Goal: Information Seeking & Learning: Learn about a topic

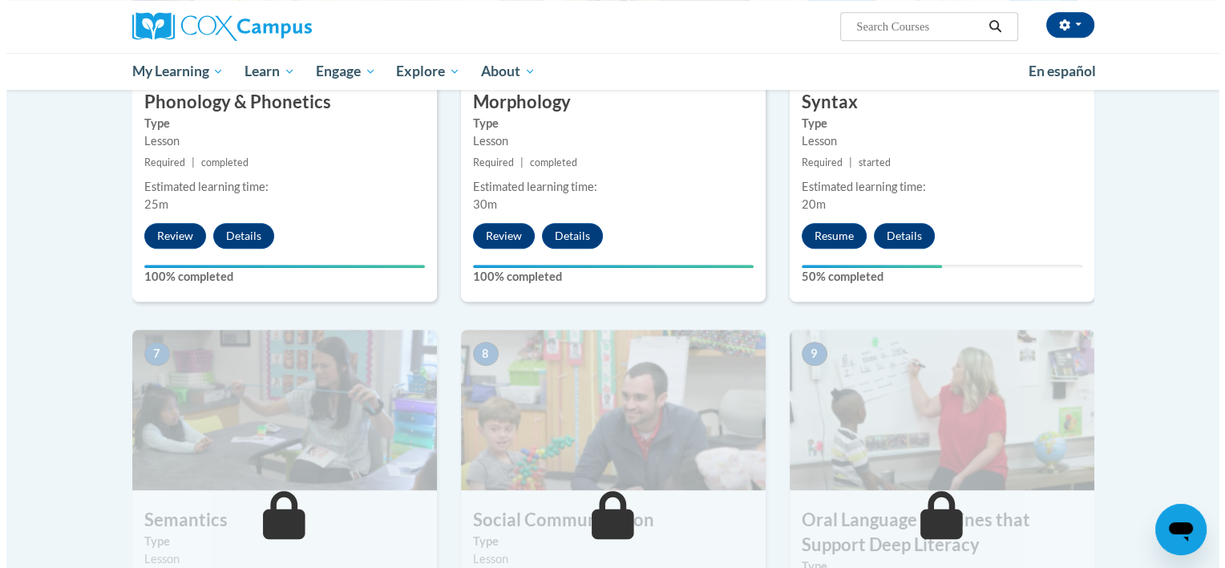
scroll to position [938, 0]
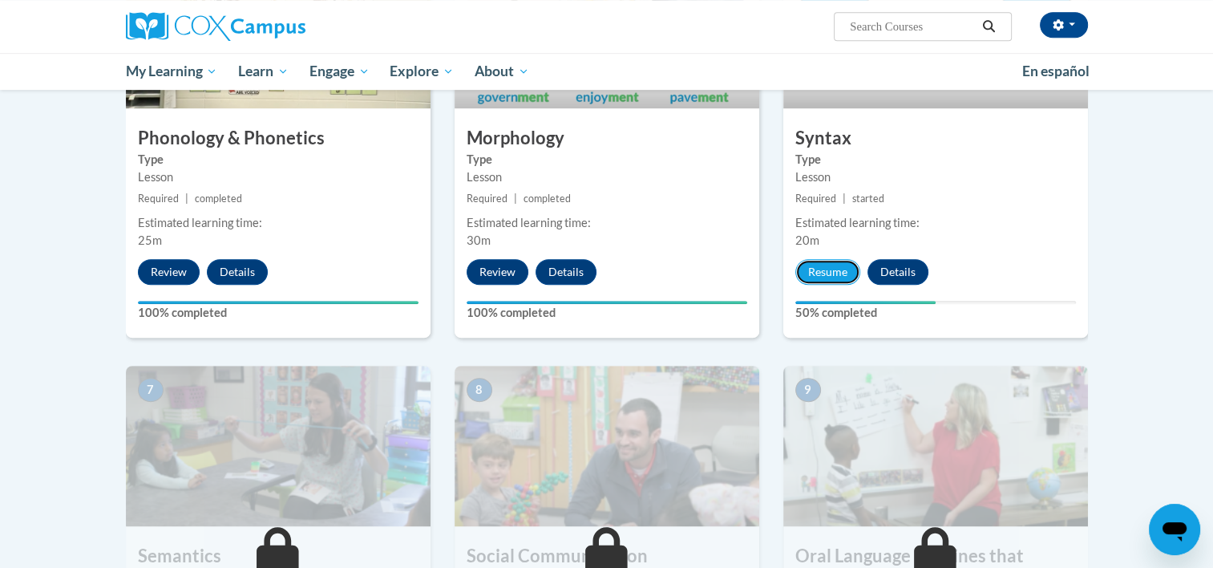
click at [820, 281] on button "Resume" at bounding box center [827, 272] width 65 height 26
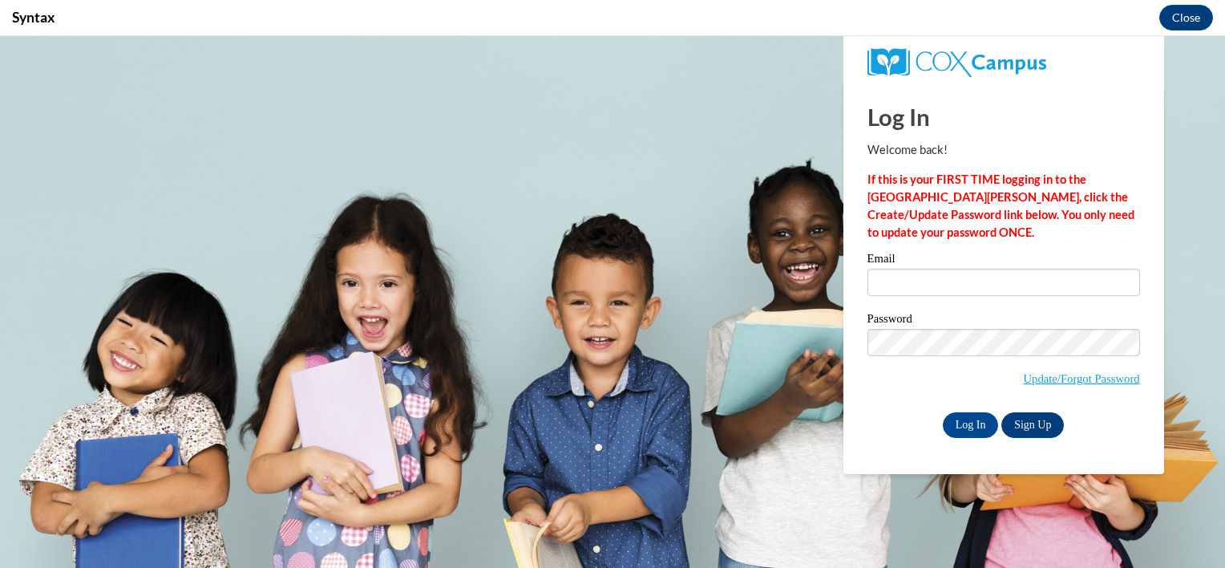
scroll to position [0, 0]
click at [1029, 281] on input "Email" at bounding box center [1003, 282] width 273 height 27
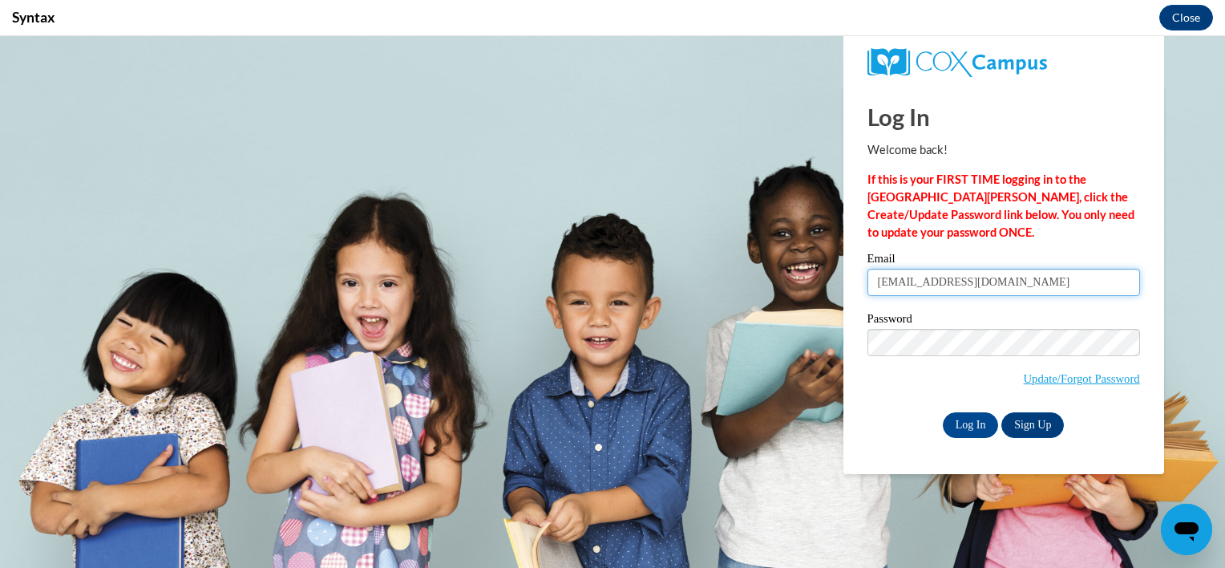
click at [947, 284] on input "jordami@boe.richmond.k12.ga.us" at bounding box center [1003, 282] width 273 height 27
type input "jordami@richmond.k12.ga.us"
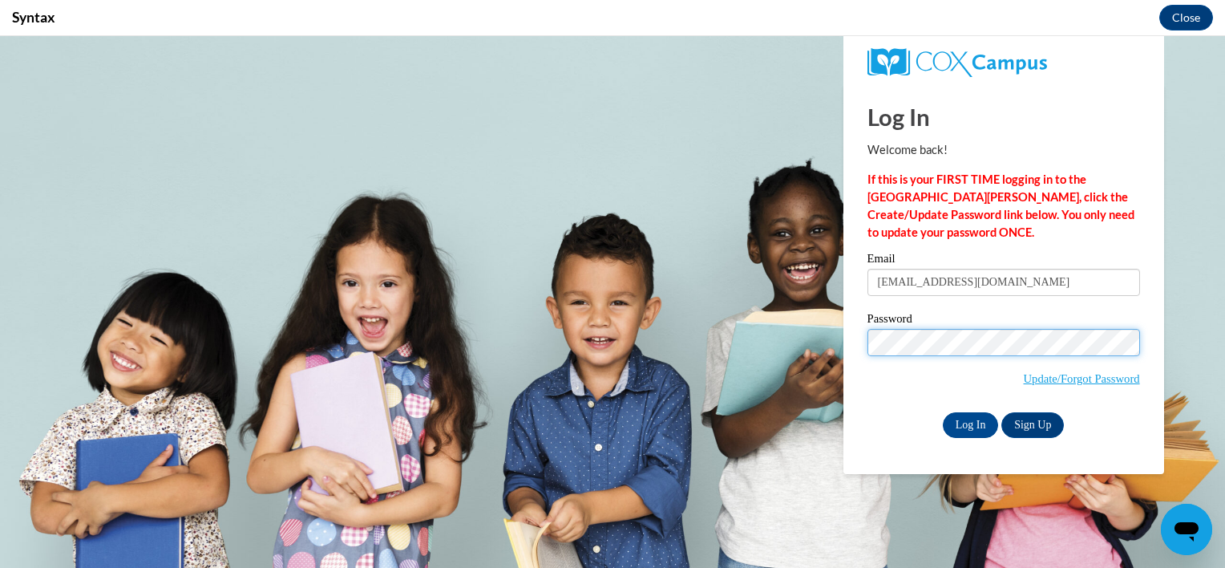
click at [943, 412] on input "Log In" at bounding box center [971, 425] width 56 height 26
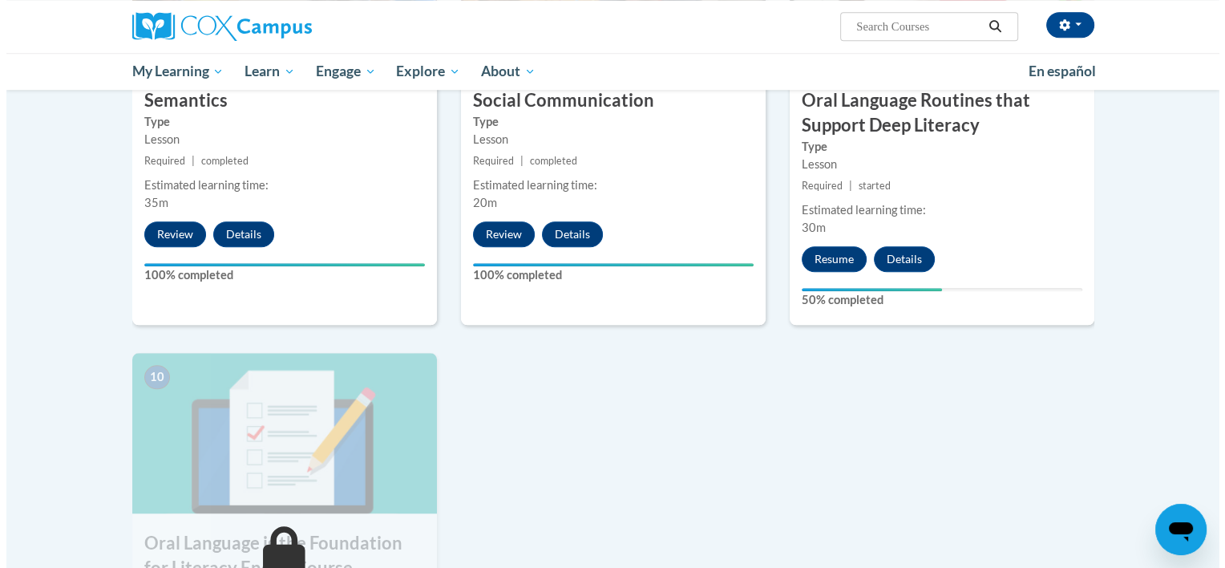
scroll to position [1395, 0]
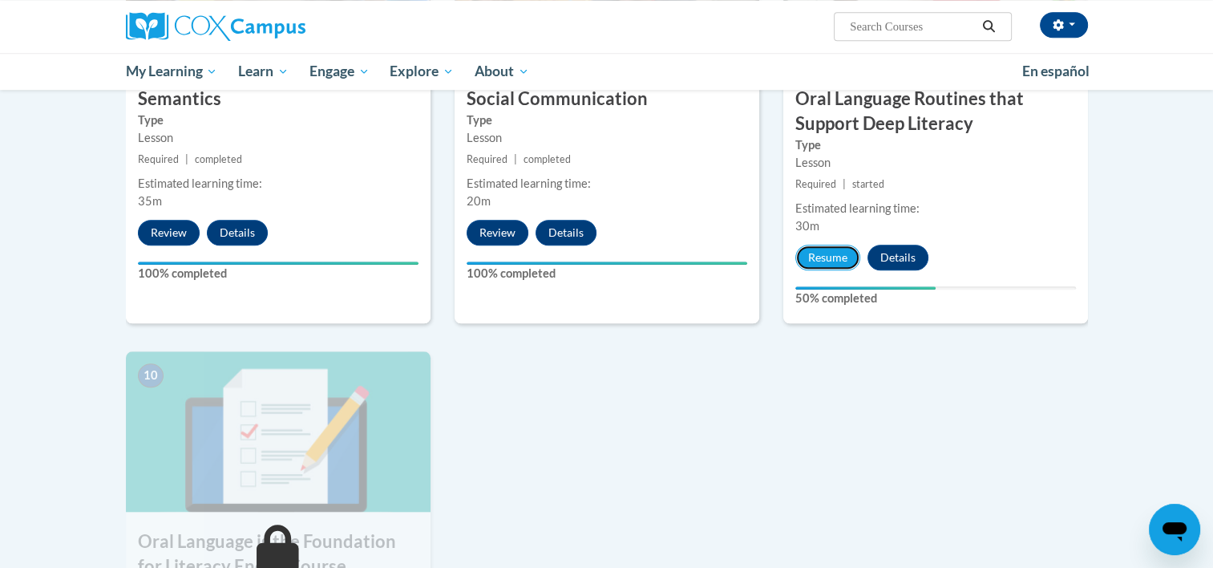
click at [596, 268] on button "Resume" at bounding box center [827, 257] width 65 height 26
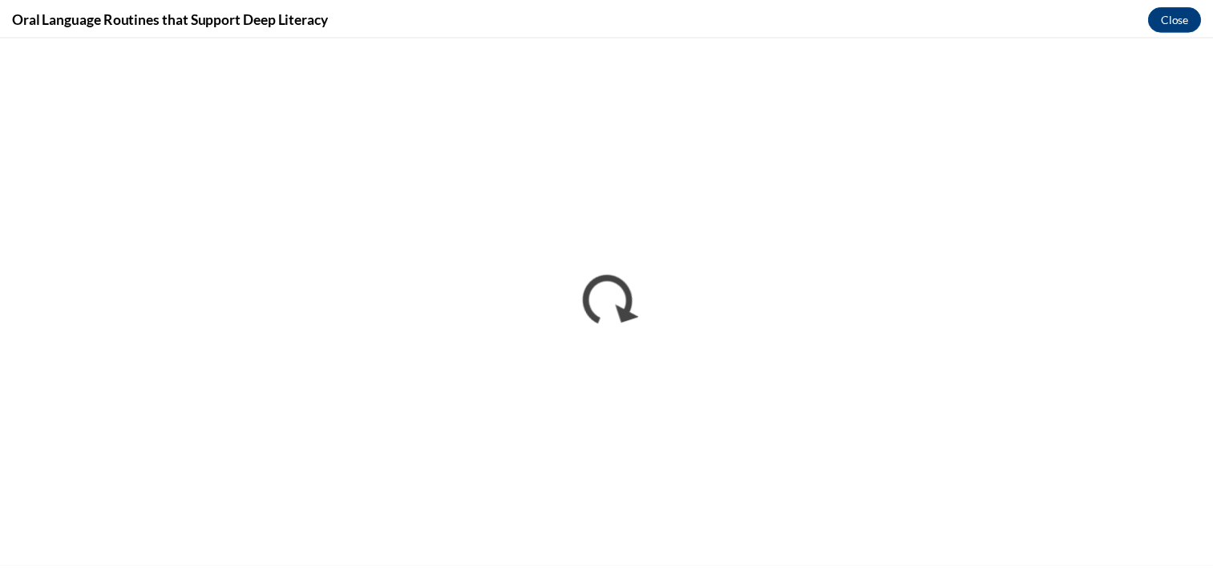
scroll to position [0, 0]
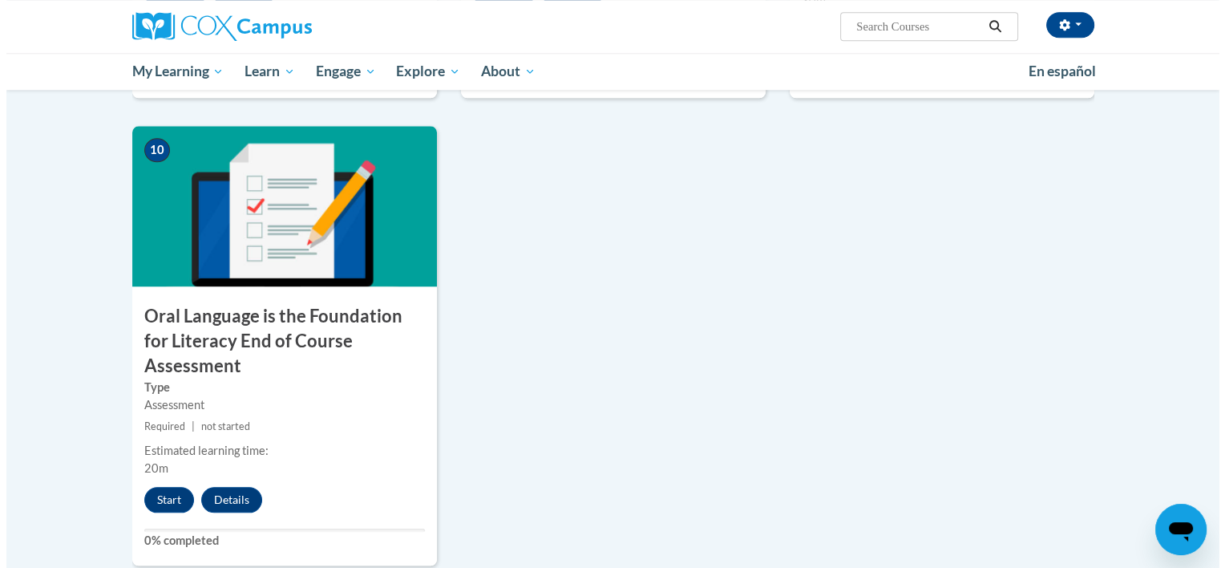
scroll to position [1624, 0]
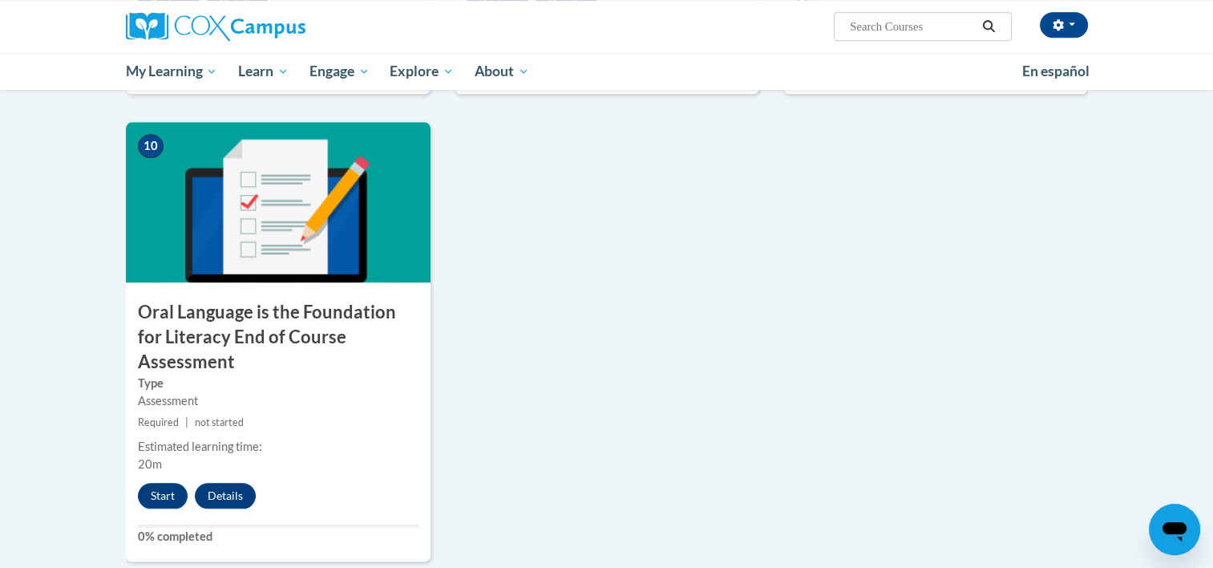
click at [152, 483] on button "Start" at bounding box center [163, 496] width 50 height 26
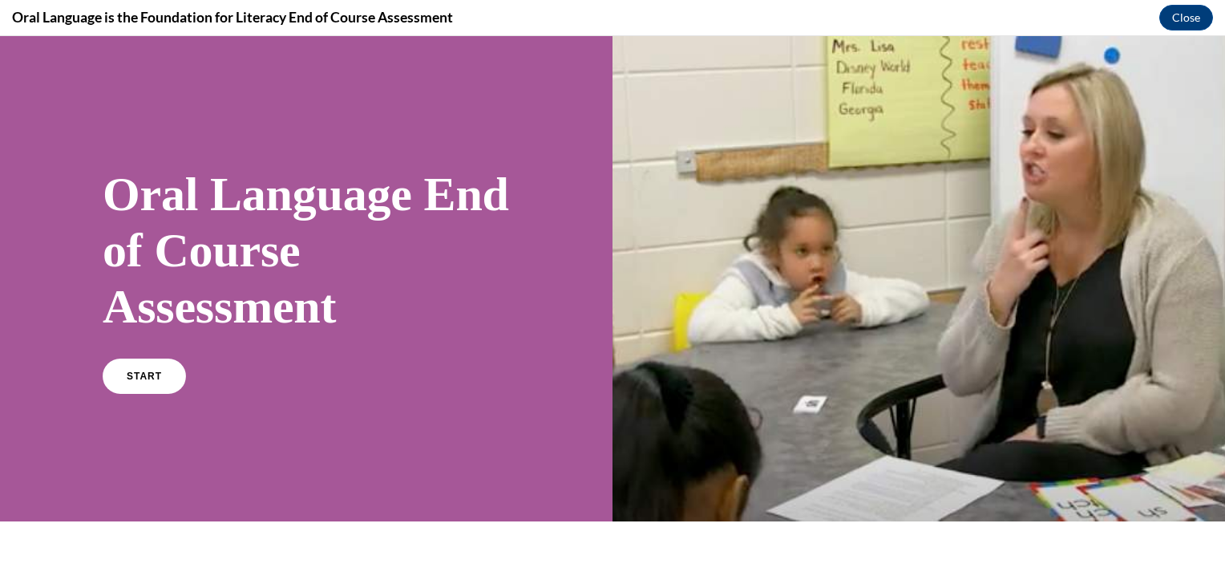
scroll to position [0, 0]
click at [183, 358] on link "START" at bounding box center [144, 375] width 83 height 35
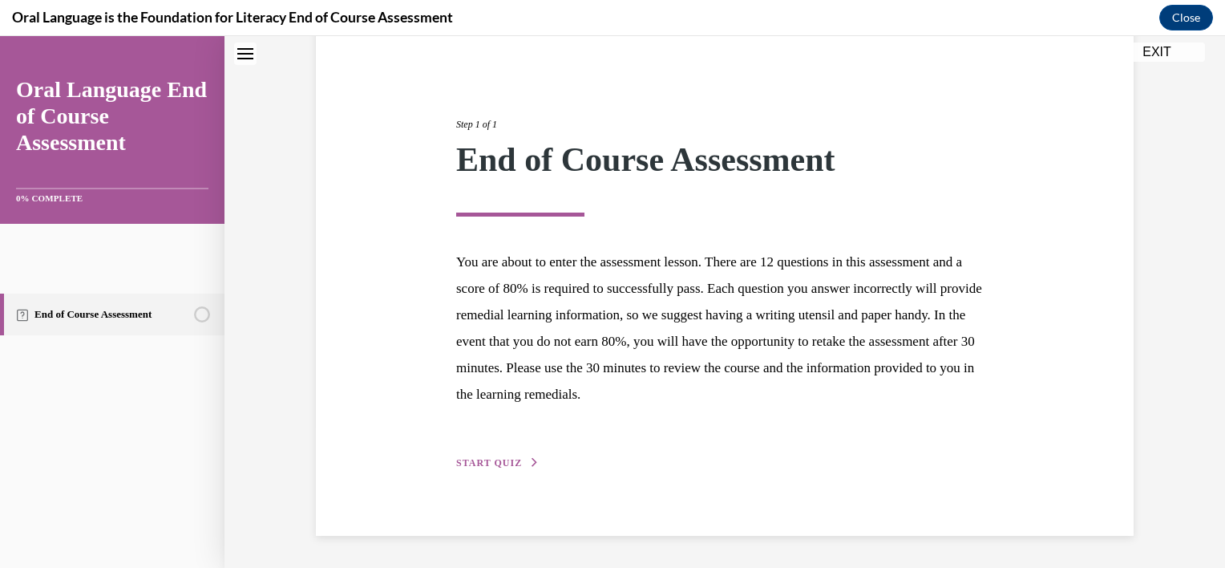
scroll to position [376, 0]
click at [516, 457] on span "START QUIZ" at bounding box center [489, 462] width 66 height 11
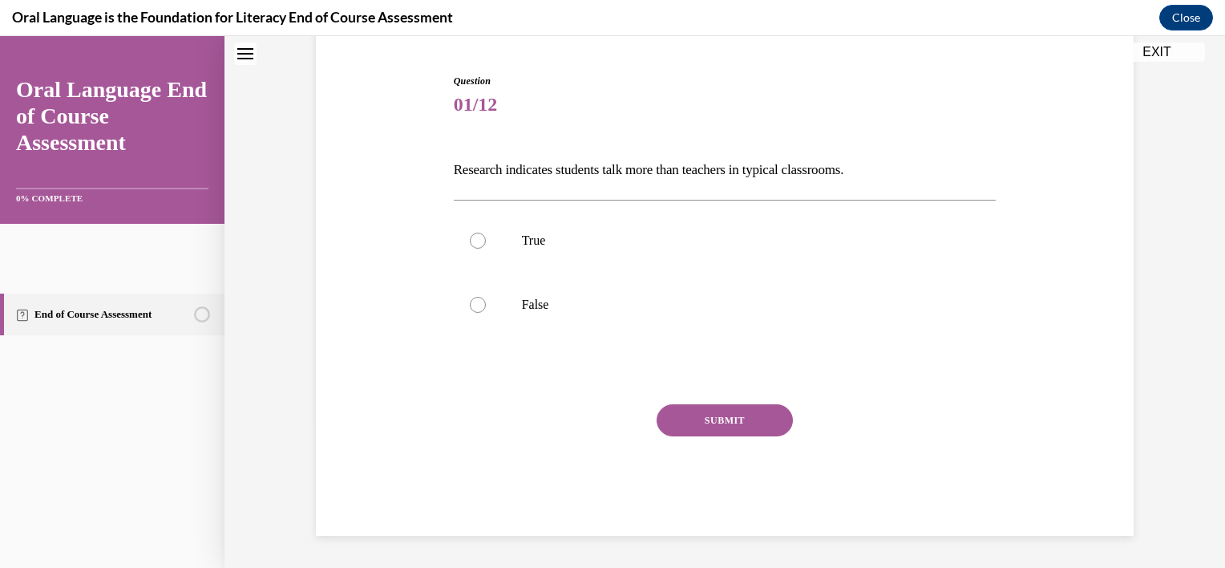
scroll to position [208, 0]
click at [486, 249] on div at bounding box center [478, 240] width 16 height 16
click at [486, 249] on input "True" at bounding box center [478, 240] width 16 height 16
radio input "true"
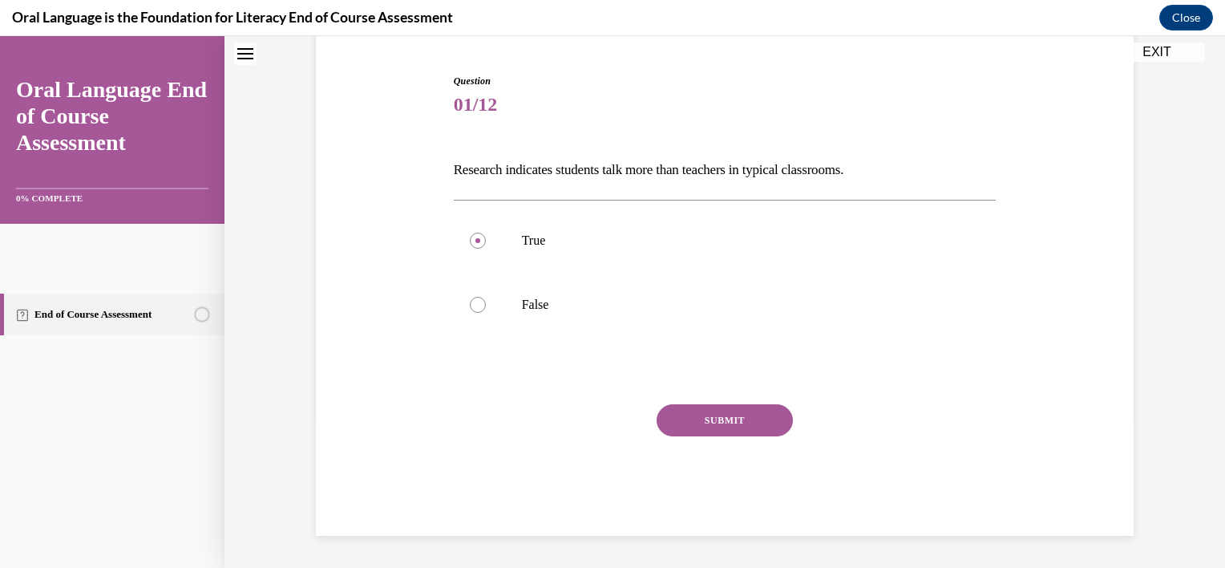
click at [751, 436] on button "SUBMIT" at bounding box center [725, 420] width 136 height 32
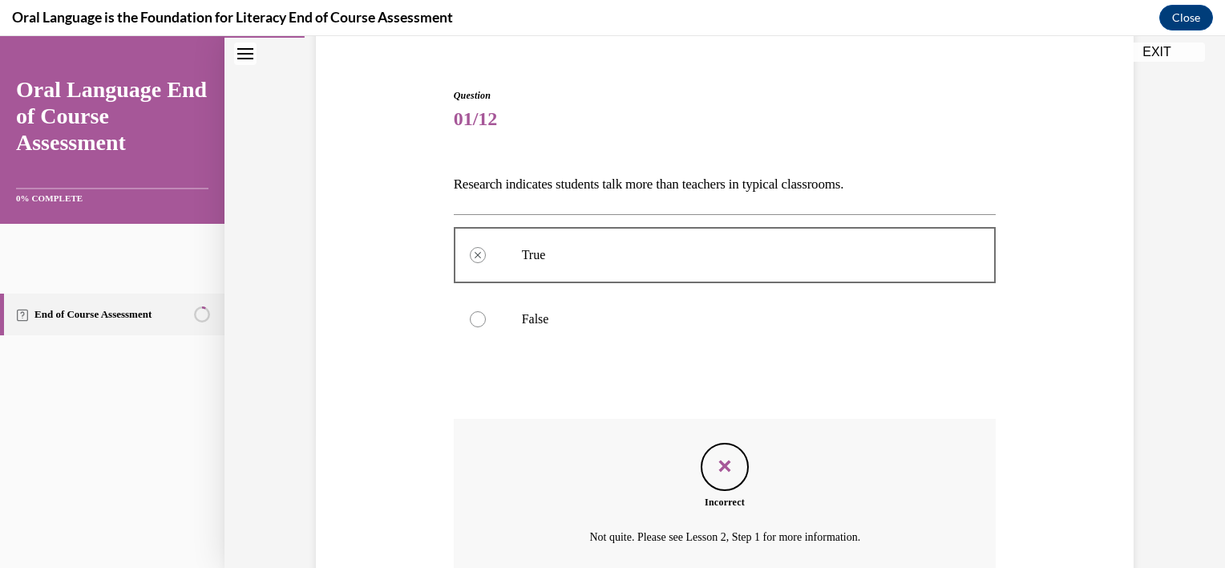
scroll to position [514, 0]
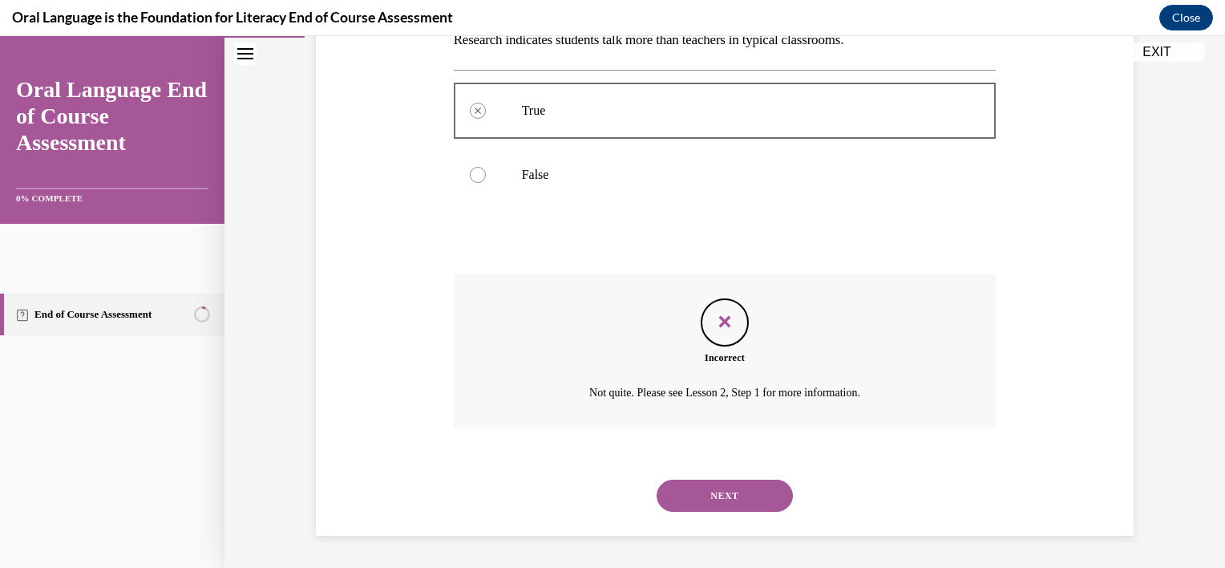
click at [731, 497] on button "NEXT" at bounding box center [725, 495] width 136 height 32
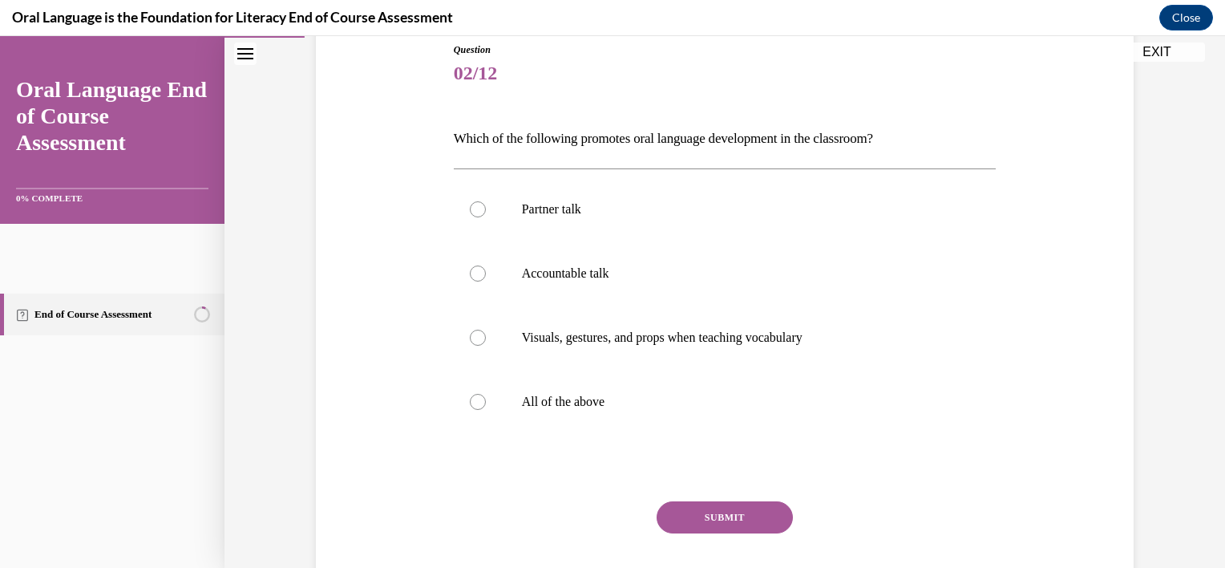
scroll to position [338, 0]
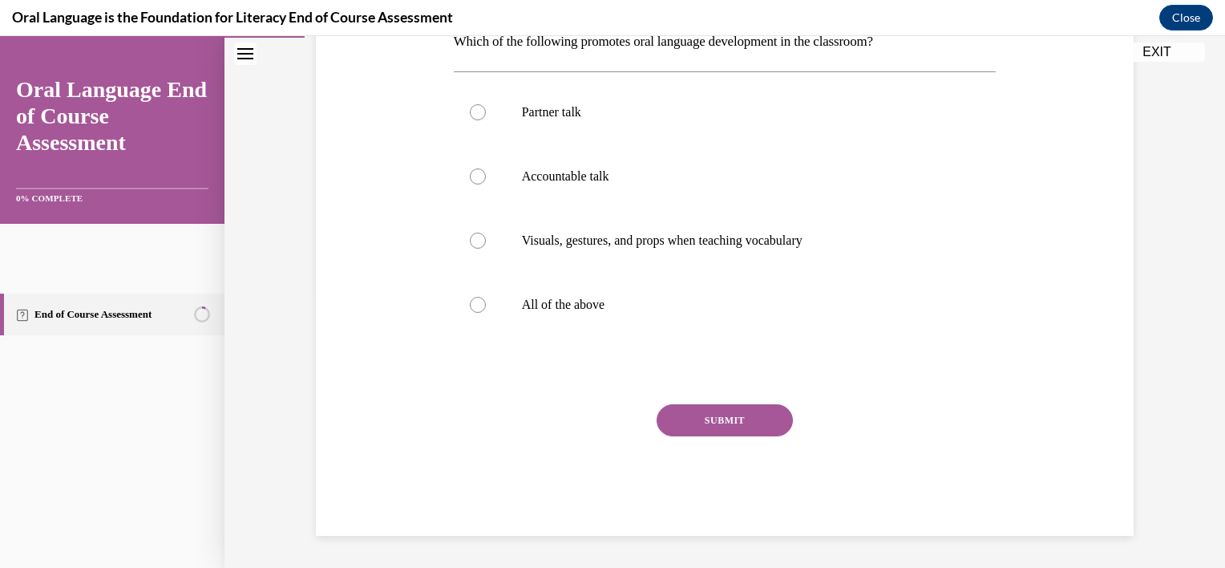
click at [509, 337] on label "All of the above" at bounding box center [725, 305] width 543 height 64
click at [486, 313] on input "All of the above" at bounding box center [478, 305] width 16 height 16
radio input "true"
click at [744, 436] on button "SUBMIT" at bounding box center [725, 420] width 136 height 32
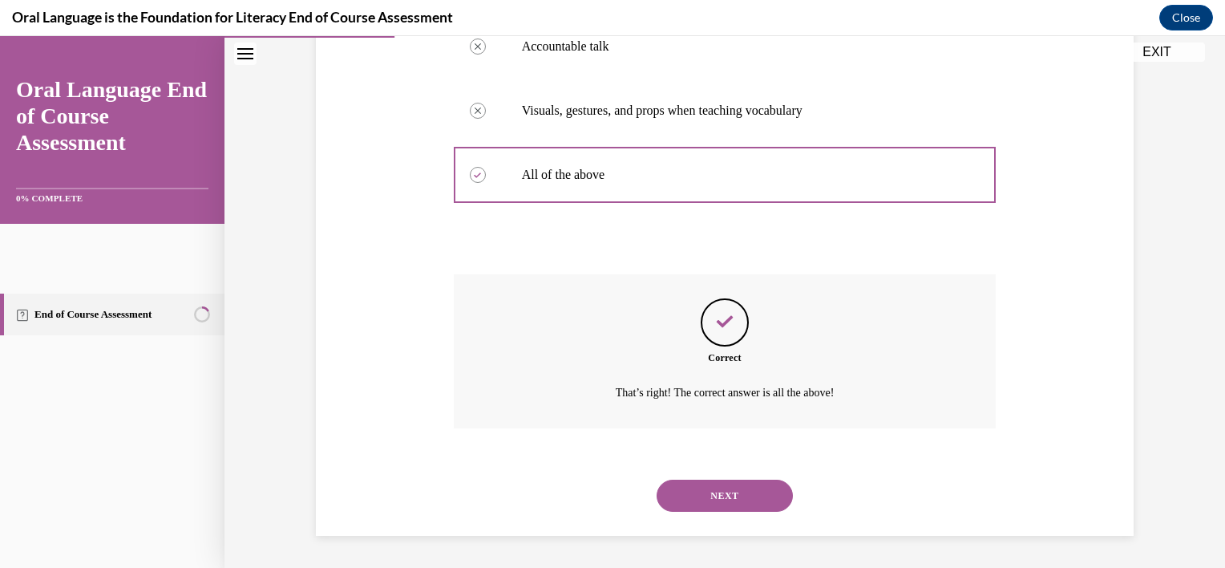
scroll to position [674, 0]
click at [770, 479] on button "NEXT" at bounding box center [725, 495] width 136 height 32
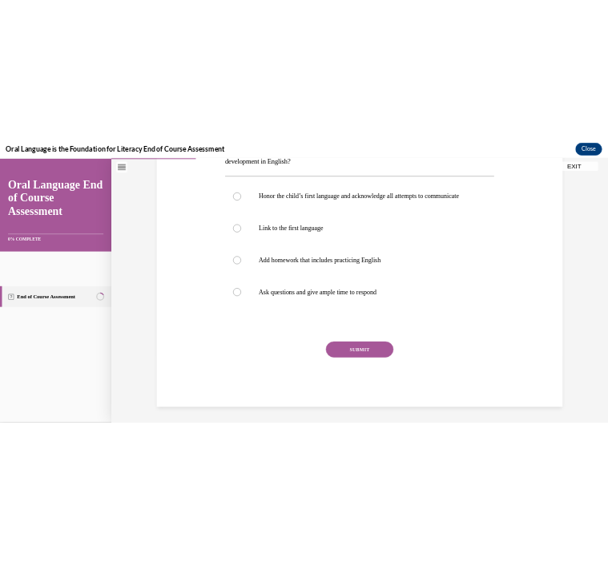
scroll to position [308, 0]
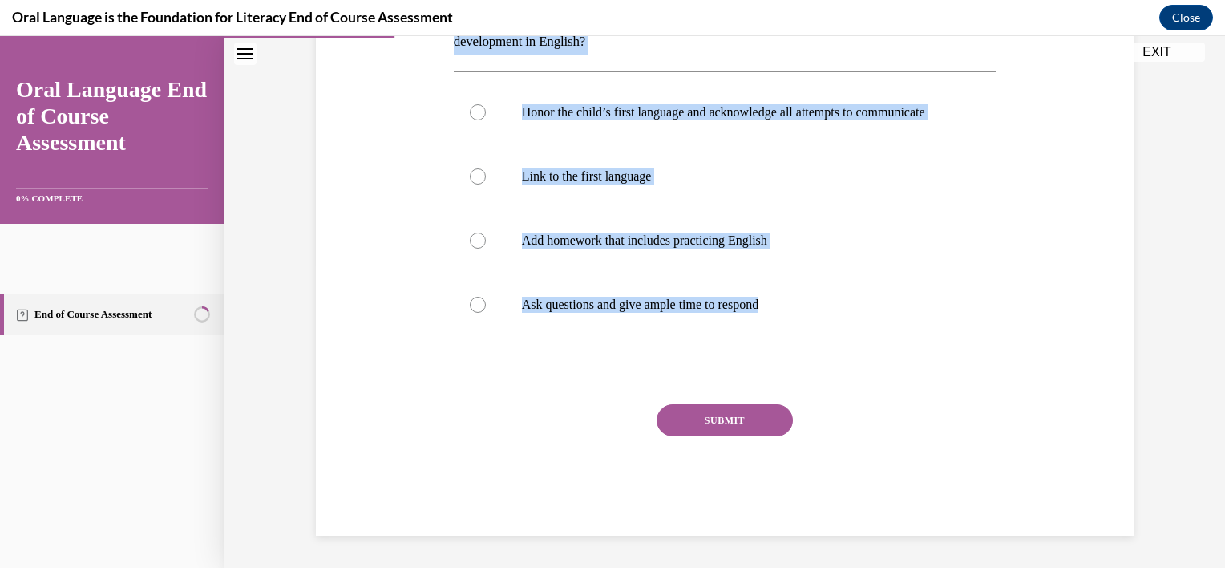
drag, startPoint x: 483, startPoint y: 80, endPoint x: 946, endPoint y: 462, distance: 600.2
click at [946, 462] on div "Question 03/12 Which of the following is NOT part of the HABLA, designed to sup…" at bounding box center [725, 226] width 543 height 617
copy div "Which of the following is NOT part of the HABLA, designed to support multilingu…"
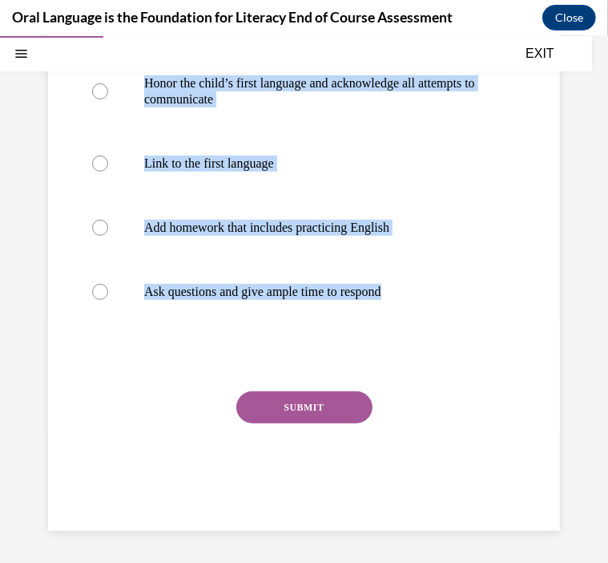
click at [92, 235] on div at bounding box center [100, 227] width 16 height 16
click at [92, 235] on input "Add homework that includes practicing English" at bounding box center [100, 227] width 16 height 16
radio input "true"
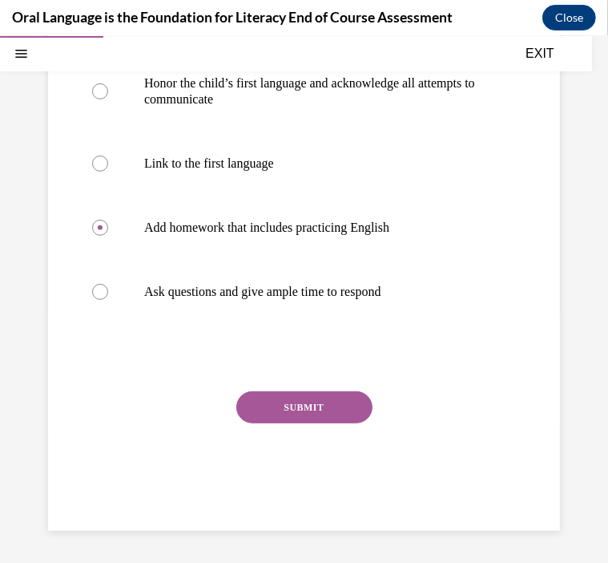
click at [276, 422] on button "SUBMIT" at bounding box center [304, 406] width 136 height 32
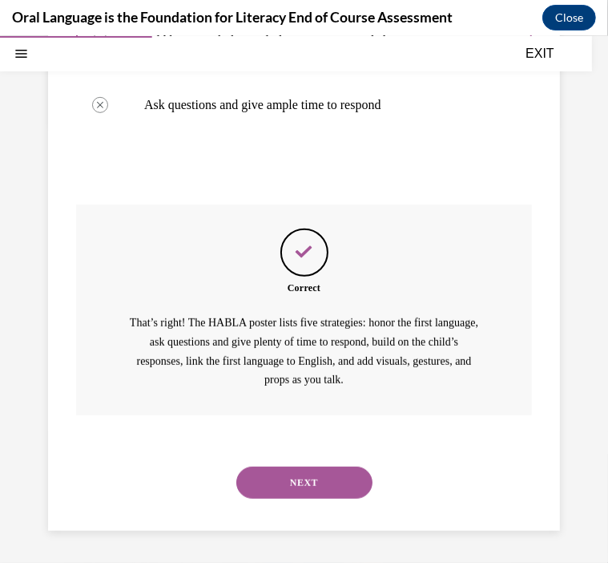
click at [332, 493] on button "NEXT" at bounding box center [304, 482] width 136 height 32
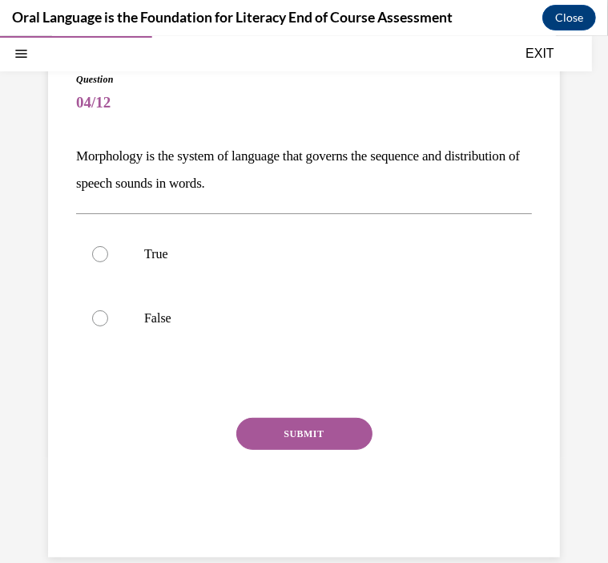
scroll to position [119, 0]
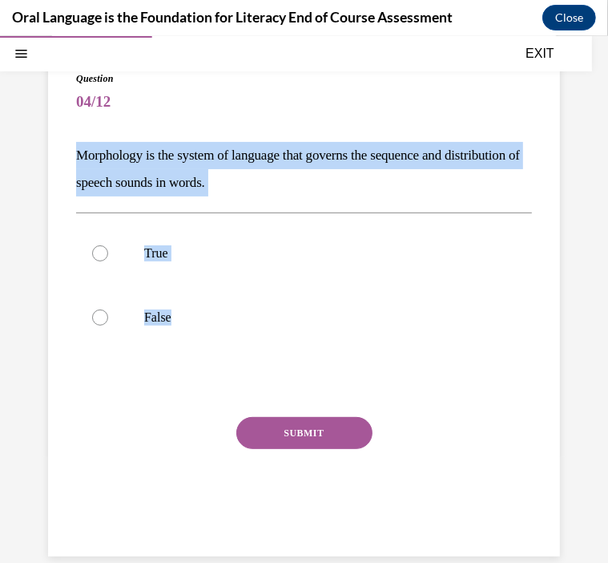
drag, startPoint x: 42, startPoint y: 165, endPoint x: 262, endPoint y: 380, distance: 307.8
click at [262, 380] on div "Question 04/12 Morphology is the system of language that governs the sequence a…" at bounding box center [304, 309] width 456 height 477
drag, startPoint x: 262, startPoint y: 380, endPoint x: 186, endPoint y: 192, distance: 202.4
copy div "Morphology is the system of language that governs the sequence and distribution…"
click at [92, 325] on div at bounding box center [100, 317] width 16 height 16
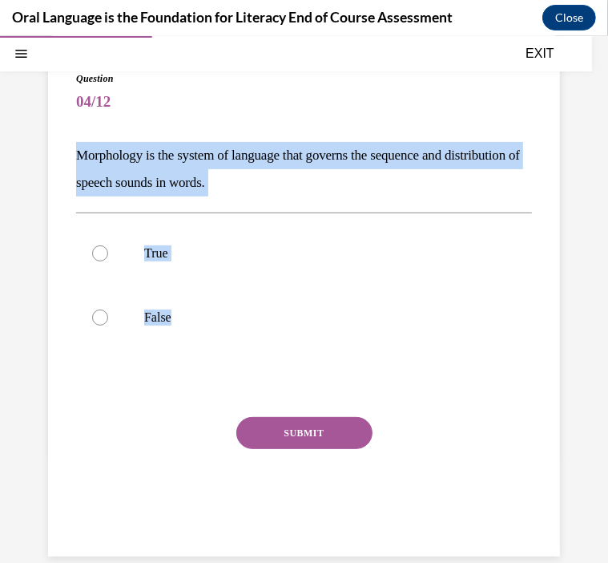
click at [92, 325] on input "False" at bounding box center [100, 317] width 16 height 16
radio input "true"
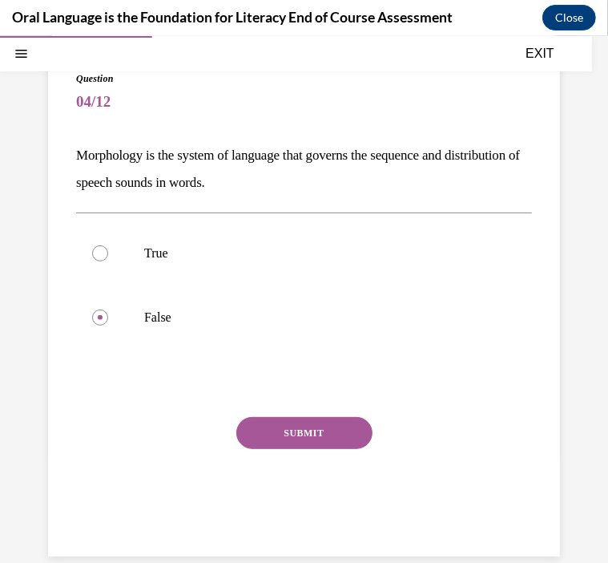
click at [297, 448] on button "SUBMIT" at bounding box center [304, 432] width 136 height 32
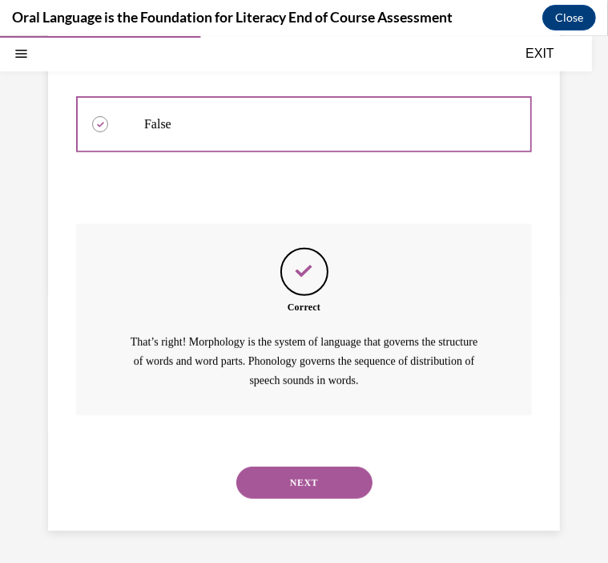
click at [313, 498] on button "NEXT" at bounding box center [304, 482] width 136 height 32
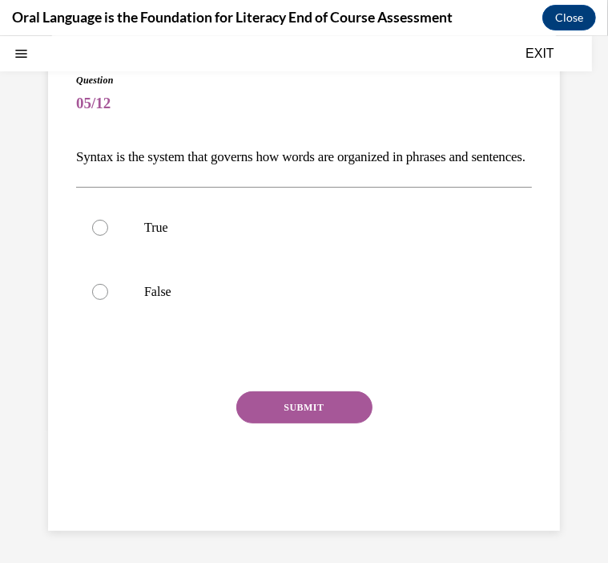
scroll to position [61, 0]
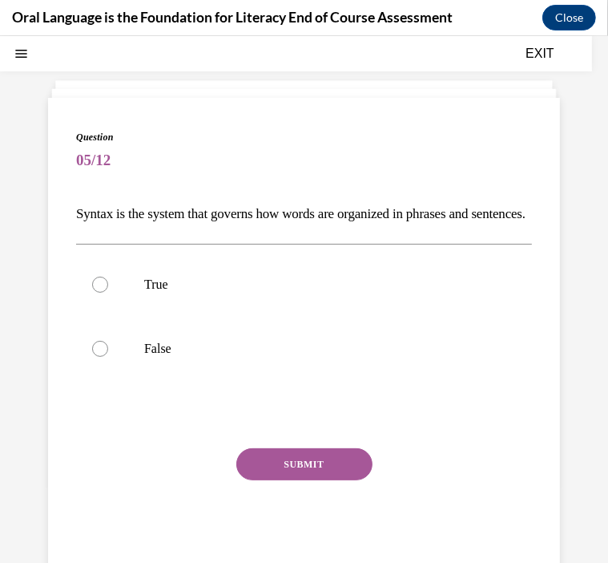
click at [92, 292] on div at bounding box center [100, 284] width 16 height 16
click at [92, 292] on input "True" at bounding box center [100, 284] width 16 height 16
radio input "true"
click at [266, 479] on button "SUBMIT" at bounding box center [304, 463] width 136 height 32
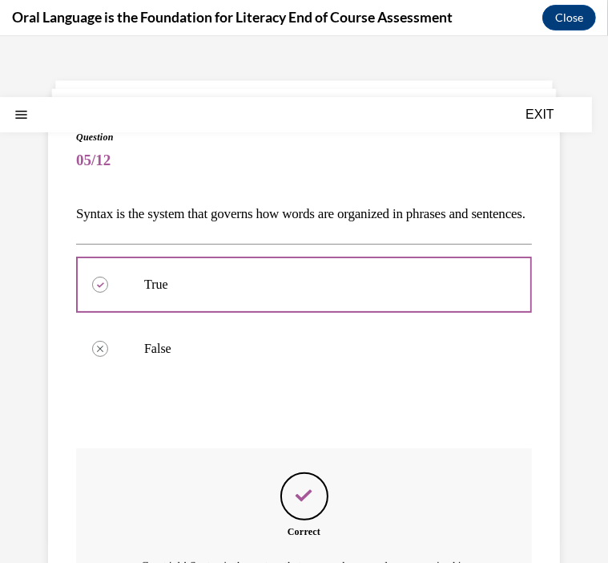
scroll to position [0, 0]
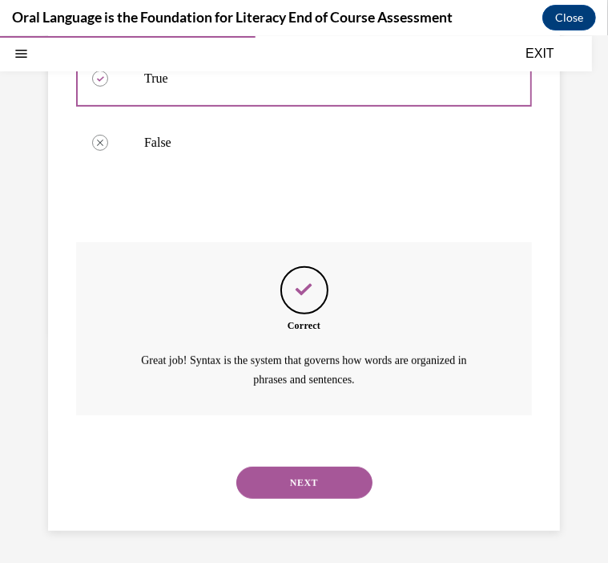
click at [299, 497] on button "NEXT" at bounding box center [304, 482] width 136 height 32
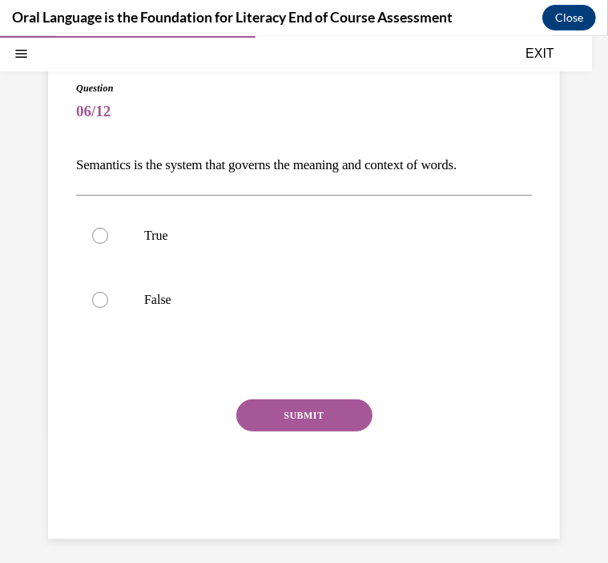
scroll to position [135, 0]
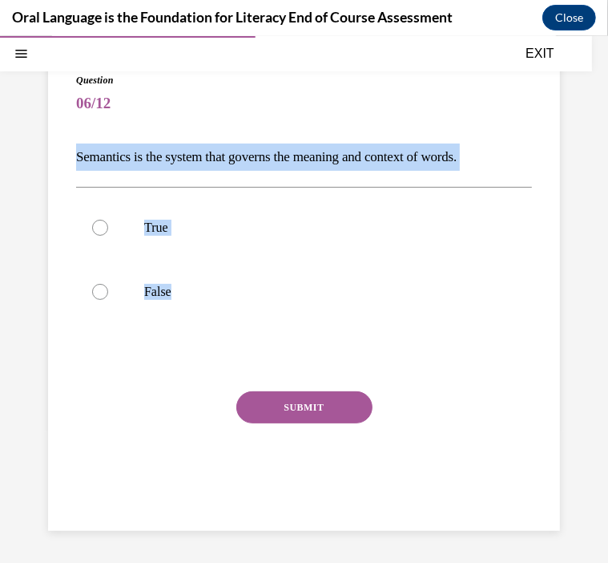
drag, startPoint x: 44, startPoint y: 150, endPoint x: 238, endPoint y: 418, distance: 331.3
click at [238, 418] on div "Question 06/12 Semantics is the system that governs the meaning and context of …" at bounding box center [304, 297] width 456 height 450
copy div "Semantics is the system that governs the meaning and context of words.  True Fa…"
click at [92, 235] on div at bounding box center [100, 227] width 16 height 16
click at [92, 235] on input "True" at bounding box center [100, 227] width 16 height 16
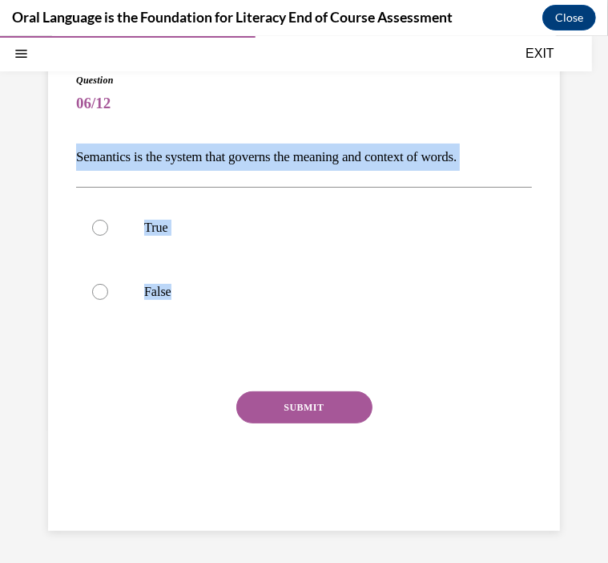
radio input "true"
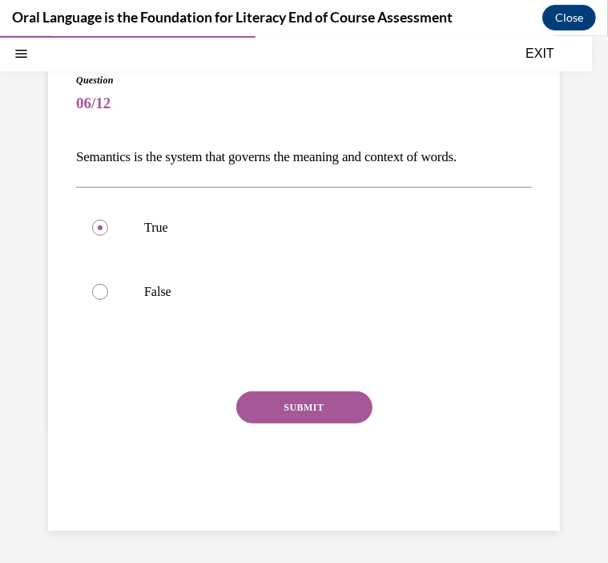
click at [270, 422] on button "SUBMIT" at bounding box center [304, 406] width 136 height 32
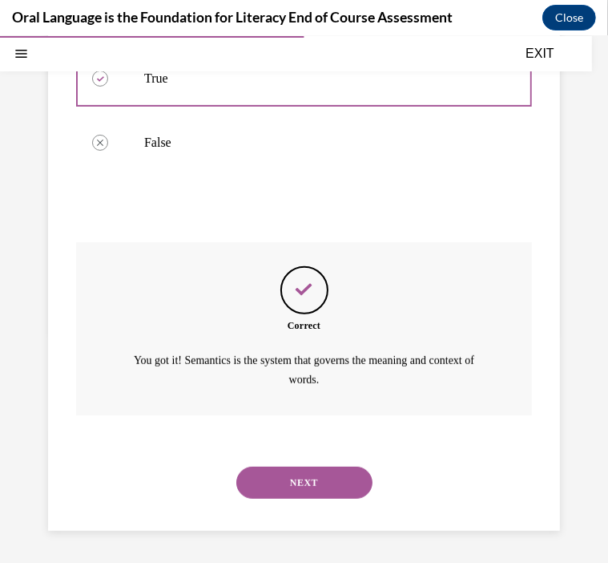
click at [294, 493] on button "NEXT" at bounding box center [304, 482] width 136 height 32
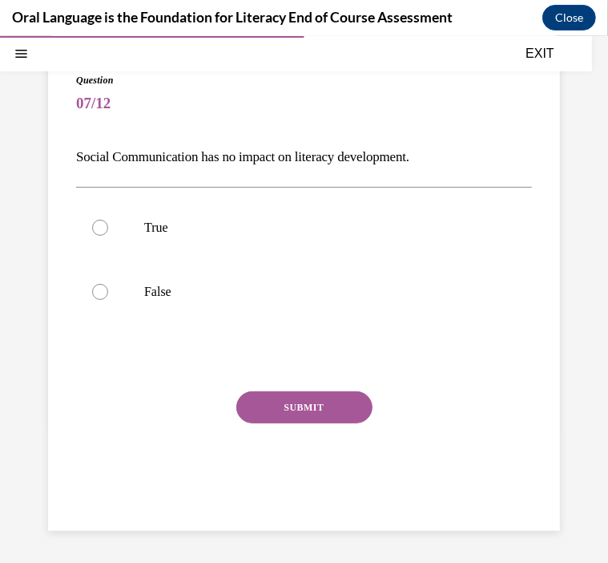
scroll to position [133, 0]
click at [92, 299] on div at bounding box center [100, 291] width 16 height 16
click at [92, 299] on input "False" at bounding box center [100, 291] width 16 height 16
radio input "true"
click at [272, 422] on button "SUBMIT" at bounding box center [304, 406] width 136 height 32
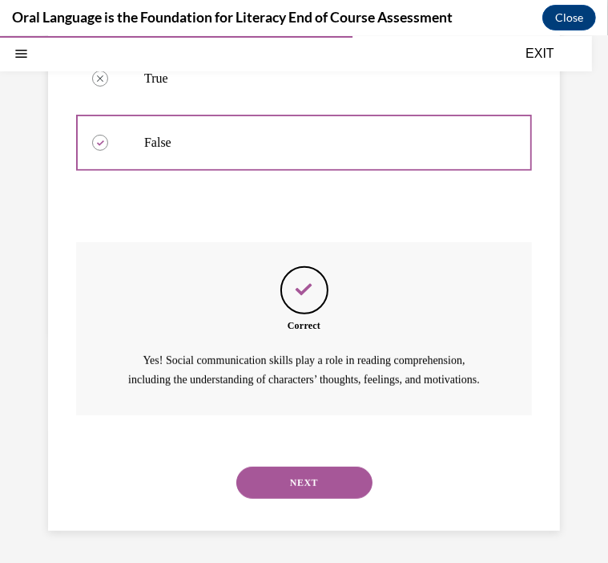
click at [332, 491] on button "NEXT" at bounding box center [304, 482] width 136 height 32
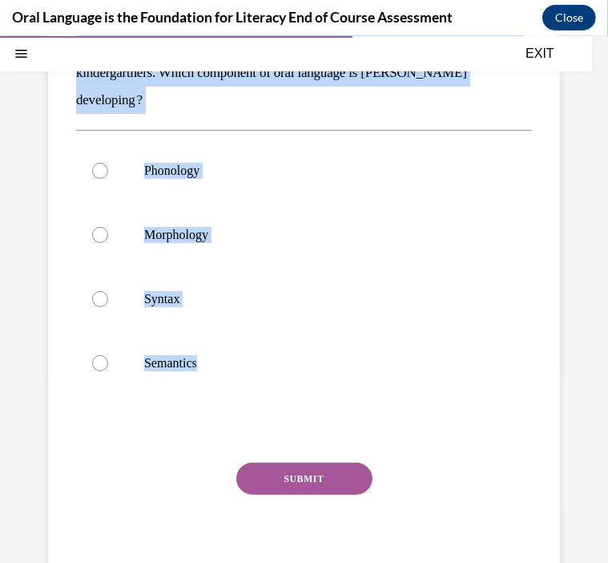
scroll to position [270, 0]
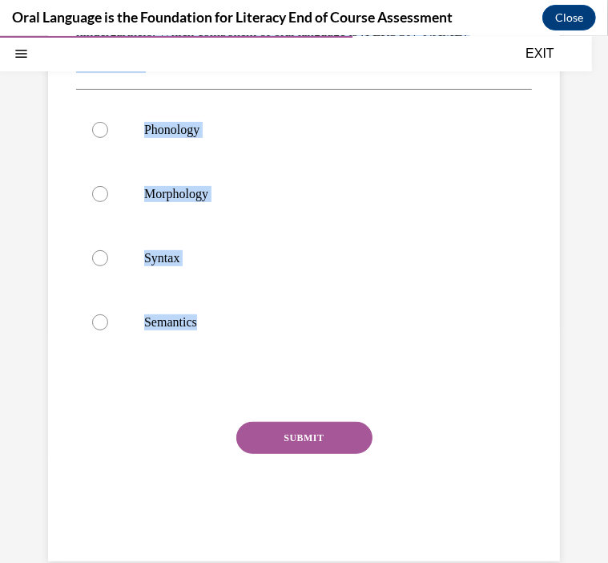
drag, startPoint x: 38, startPoint y: 168, endPoint x: 236, endPoint y: 408, distance: 311.5
click at [236, 408] on div "Question 08/12 [PERSON_NAME] is planning a small group to introduce the short /…" at bounding box center [304, 224] width 512 height 673
drag, startPoint x: 236, startPoint y: 408, endPoint x: 128, endPoint y: 411, distance: 107.5
copy div "[PERSON_NAME] is planning a small group to introduce the short /ŏ/ sound to her…"
click at [92, 137] on div at bounding box center [100, 129] width 16 height 16
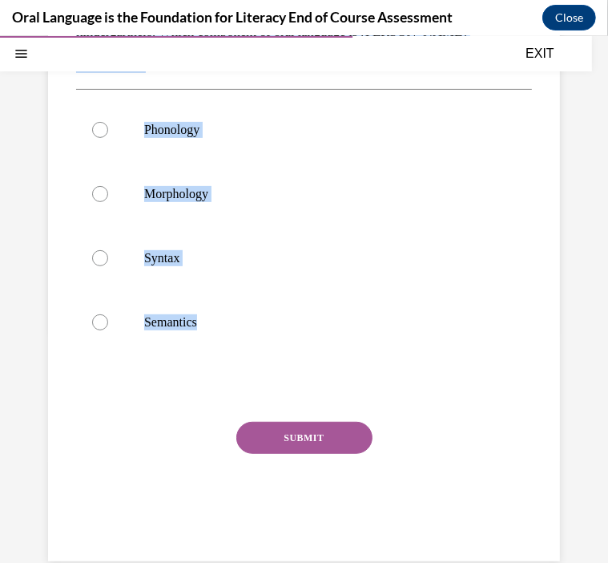
click at [92, 137] on input "Phonology" at bounding box center [100, 129] width 16 height 16
radio input "true"
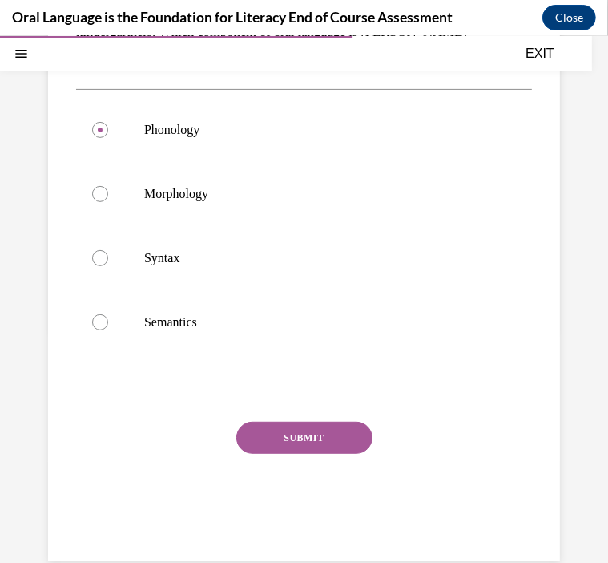
click at [269, 453] on button "SUBMIT" at bounding box center [304, 437] width 136 height 32
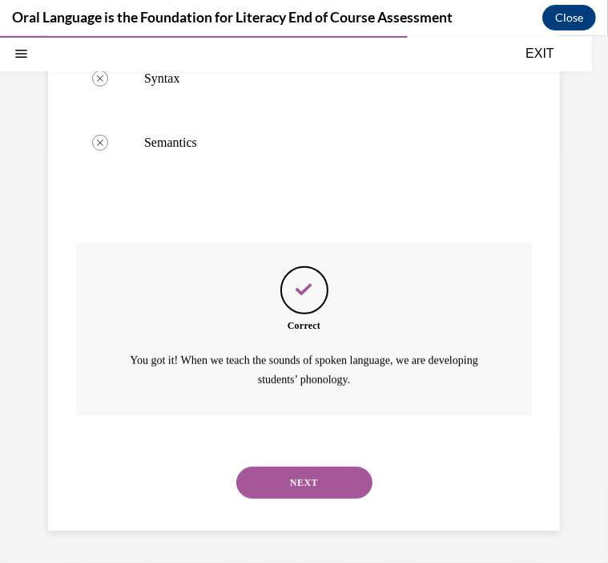
click at [343, 487] on button "NEXT" at bounding box center [304, 482] width 136 height 32
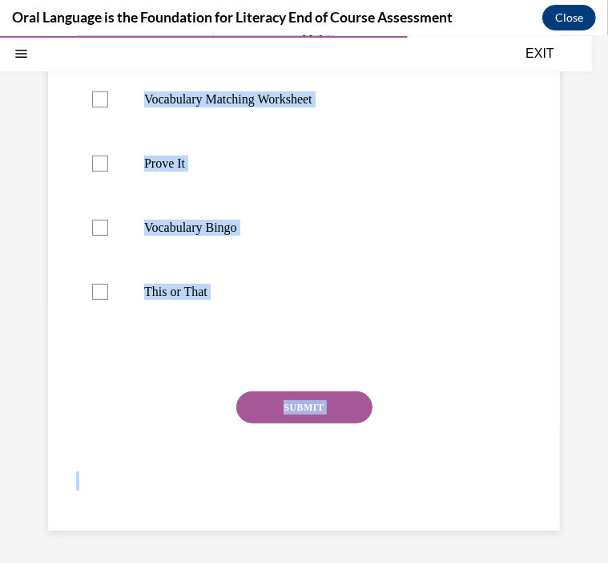
scroll to position [362, 0]
drag, startPoint x: 42, startPoint y: 149, endPoint x: 356, endPoint y: 321, distance: 358.4
click at [356, 321] on div "Question 09/12 [PERSON_NAME] wants to design an activity that will encourage he…" at bounding box center [304, 205] width 456 height 632
copy div "[PERSON_NAME] wants to design an activity that will encourage her students to u…"
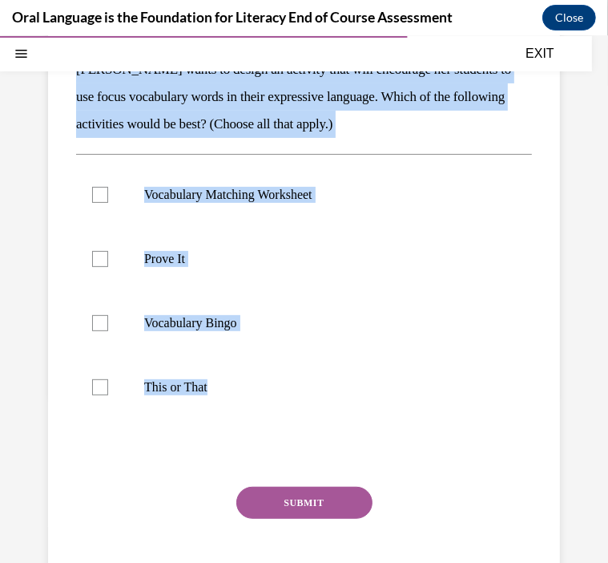
scroll to position [304, 0]
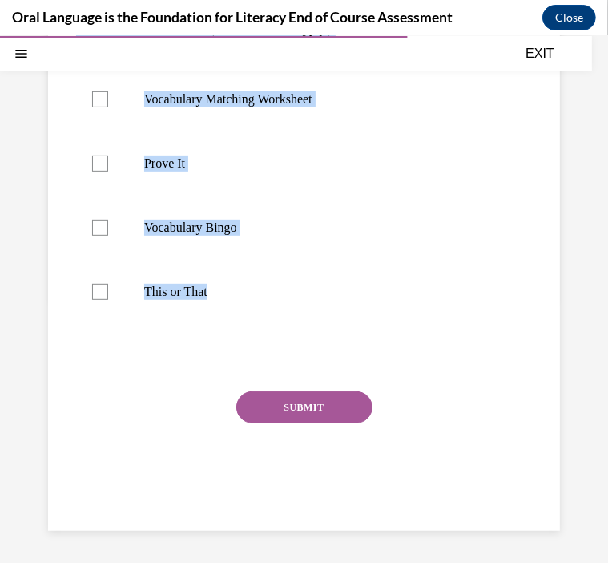
click at [76, 195] on label "Prove It" at bounding box center [304, 163] width 456 height 64
click at [92, 171] on input "Prove It" at bounding box center [100, 163] width 16 height 16
checkbox input "true"
click at [92, 299] on div at bounding box center [100, 291] width 16 height 16
click at [92, 299] on input "This or That" at bounding box center [100, 291] width 16 height 16
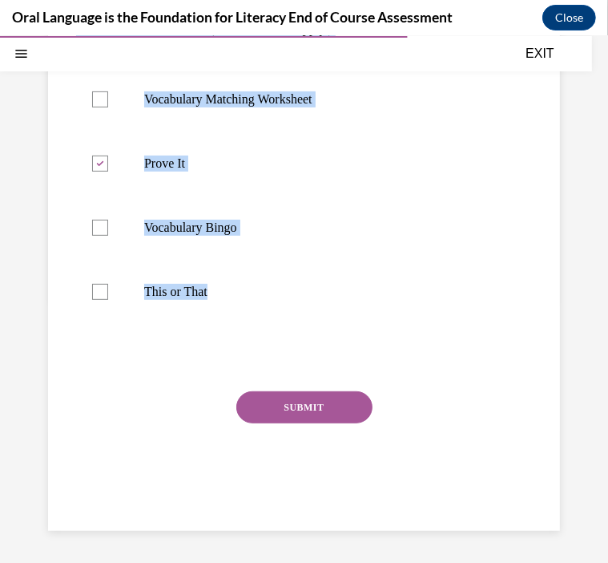
checkbox input "true"
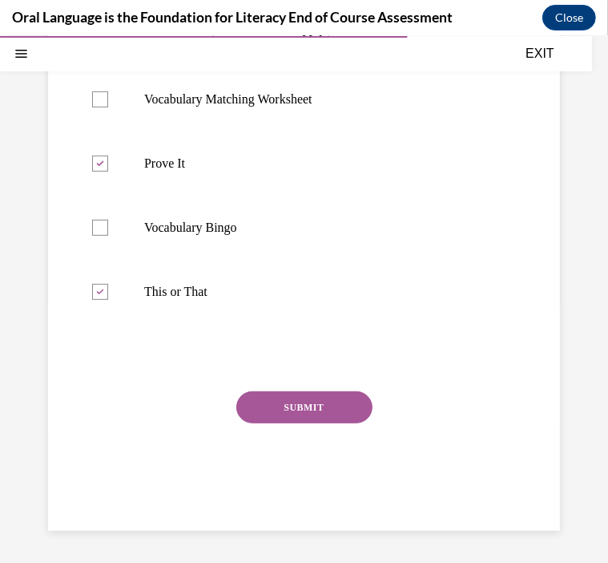
click at [317, 422] on button "SUBMIT" at bounding box center [304, 406] width 136 height 32
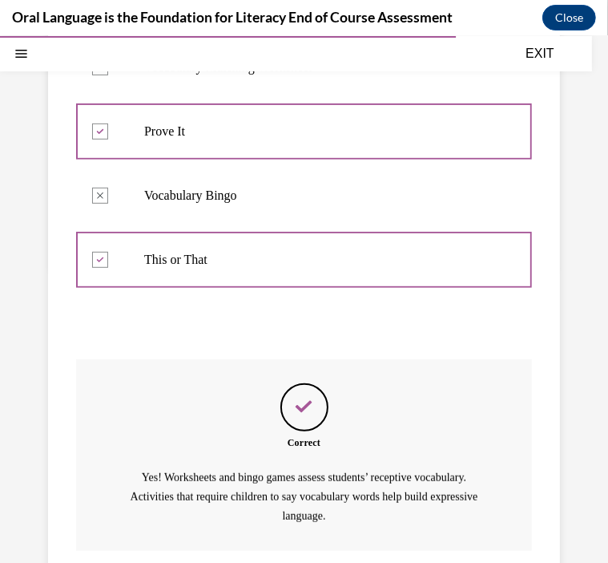
scroll to position [632, 0]
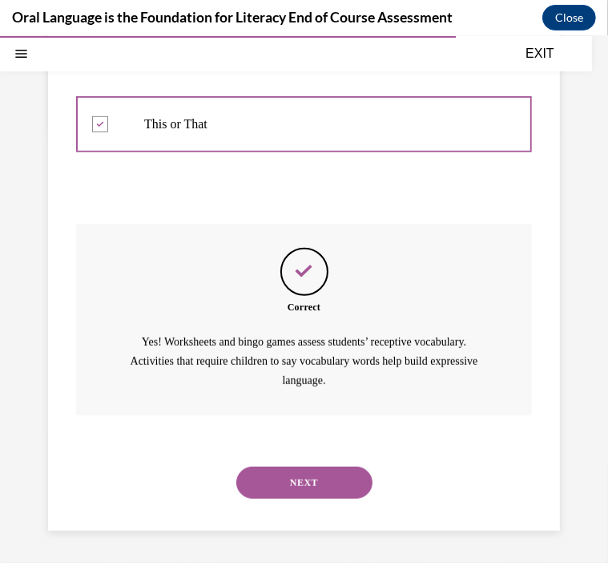
click at [289, 498] on button "NEXT" at bounding box center [304, 482] width 136 height 32
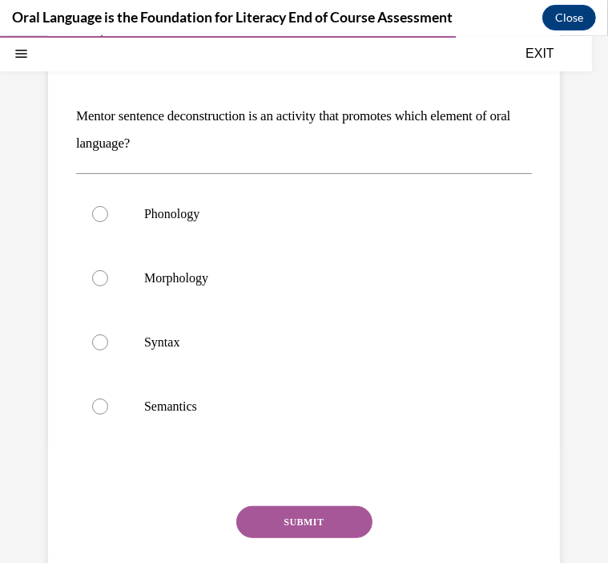
scroll to position [143, 0]
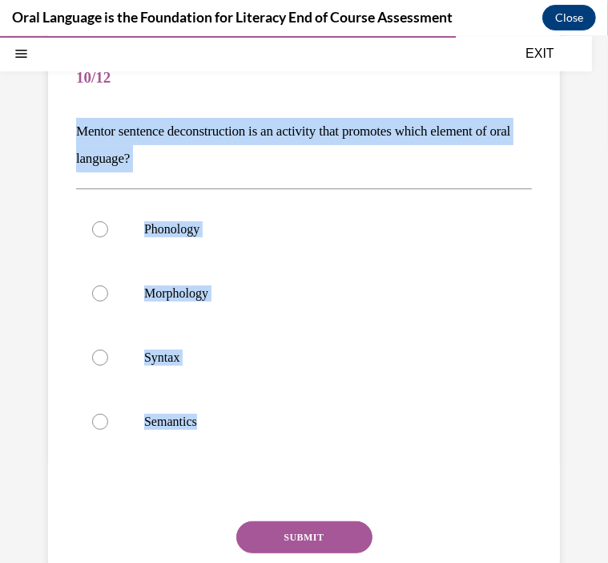
drag, startPoint x: 42, startPoint y: 145, endPoint x: 253, endPoint y: 493, distance: 407.2
click at [253, 493] on div "Question 10/12 Mentor sentence deconstruction is an activity that promotes whic…" at bounding box center [304, 348] width 456 height 605
copy div "Mentor sentence deconstruction is an activity that promotes which element of or…"
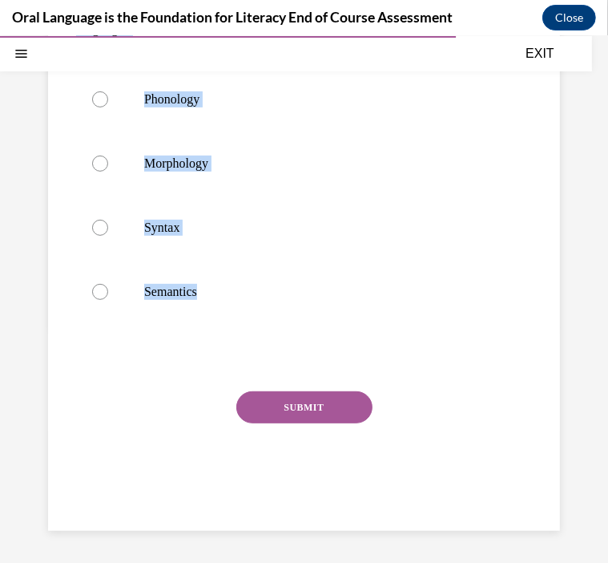
scroll to position [327, 0]
click at [92, 235] on div at bounding box center [100, 227] width 16 height 16
click at [92, 235] on input "Syntax" at bounding box center [100, 227] width 16 height 16
radio input "true"
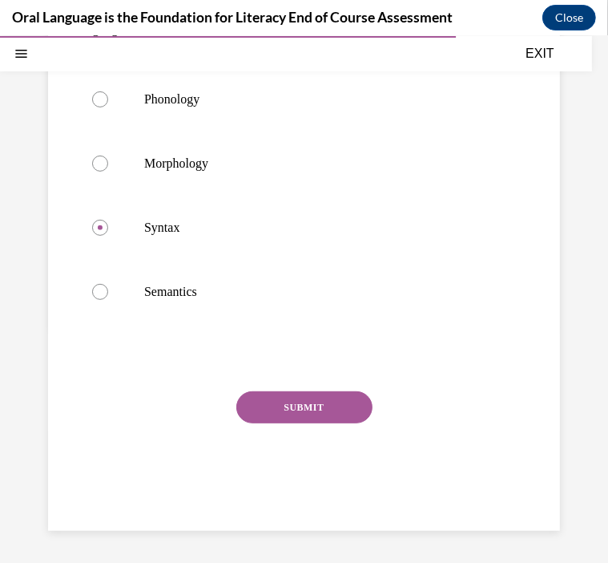
click at [282, 422] on button "SUBMIT" at bounding box center [304, 406] width 136 height 32
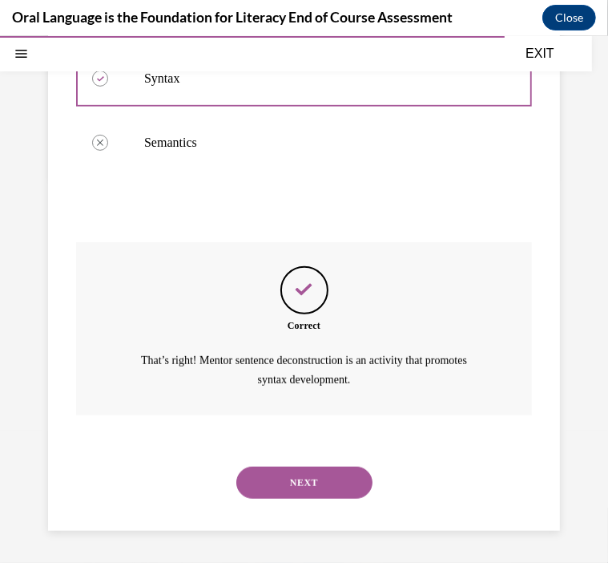
click at [309, 495] on button "NEXT" at bounding box center [304, 482] width 136 height 32
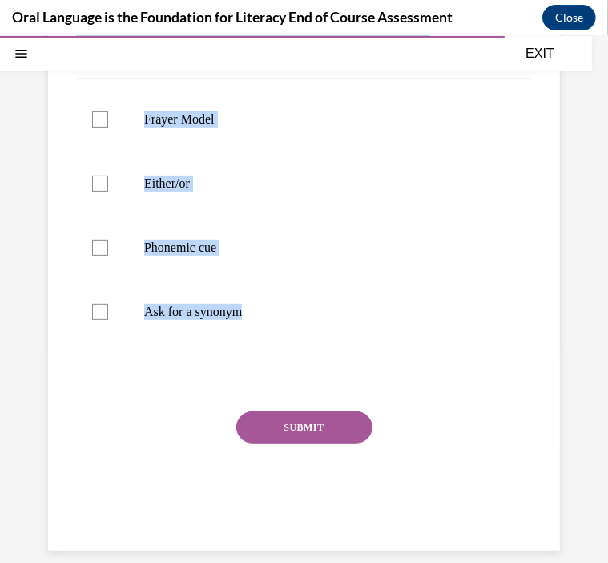
scroll to position [276, 0]
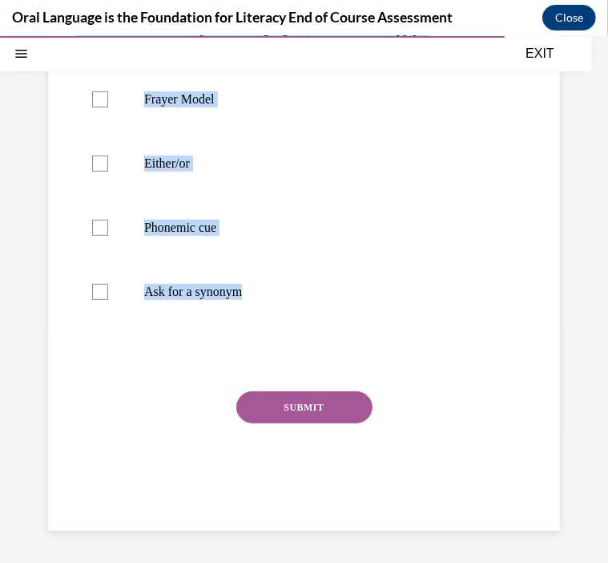
drag, startPoint x: 39, startPoint y: 229, endPoint x: 285, endPoint y: 430, distance: 316.8
click at [285, 430] on div "Question 11/12 Which of the following is an example of a safety net that encour…" at bounding box center [304, 219] width 456 height 605
drag, startPoint x: 285, startPoint y: 430, endPoint x: 215, endPoint y: 404, distance: 74.3
copy div "Which of the following is an example of a safety net that encourages students t…"
click at [92, 171] on div at bounding box center [100, 163] width 16 height 16
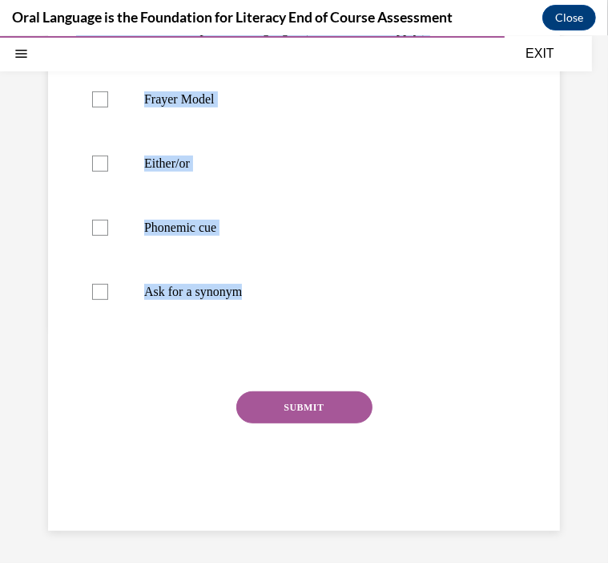
click at [92, 171] on input "Either/or" at bounding box center [100, 163] width 16 height 16
checkbox input "true"
click at [80, 323] on label "Ask for a synonym" at bounding box center [304, 291] width 456 height 64
click at [92, 299] on input "Ask for a synonym" at bounding box center [100, 291] width 16 height 16
checkbox input "true"
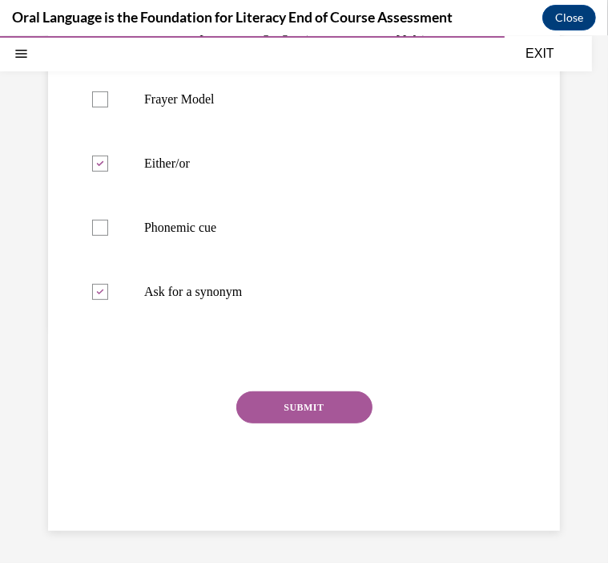
scroll to position [362, 0]
click at [532, 208] on label "Phonemic cue" at bounding box center [304, 227] width 456 height 64
click at [108, 219] on input "Phonemic cue" at bounding box center [100, 227] width 16 height 16
checkbox input "true"
click at [285, 422] on button "SUBMIT" at bounding box center [304, 406] width 136 height 32
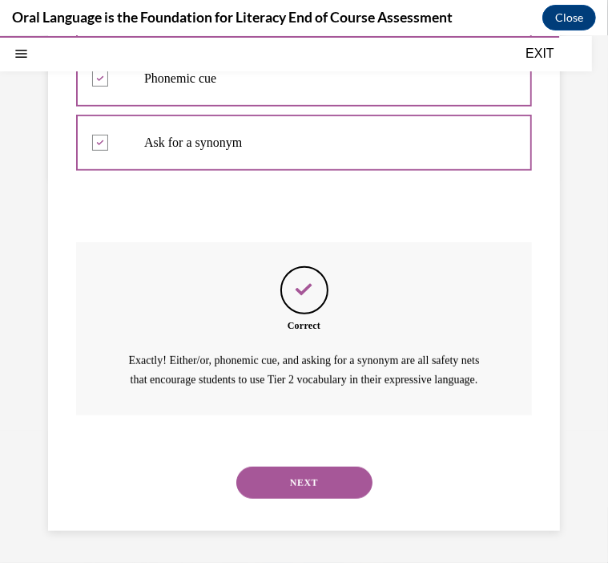
click at [281, 487] on button "NEXT" at bounding box center [304, 482] width 136 height 32
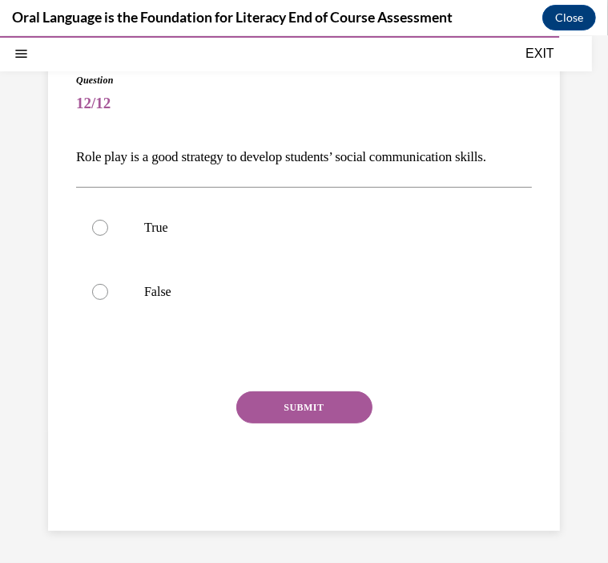
scroll to position [136, 0]
click at [92, 235] on div at bounding box center [100, 227] width 16 height 16
click at [92, 235] on input "True" at bounding box center [100, 227] width 16 height 16
radio input "true"
click at [298, 422] on button "SUBMIT" at bounding box center [304, 406] width 136 height 32
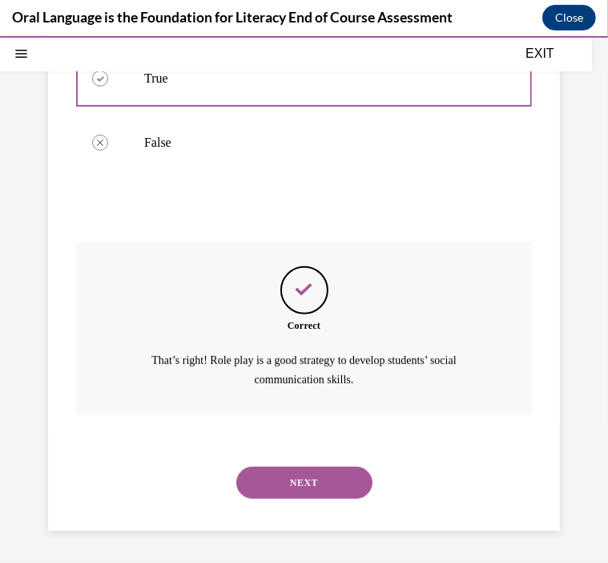
scroll to position [413, 0]
click at [289, 490] on button "NEXT" at bounding box center [304, 482] width 136 height 32
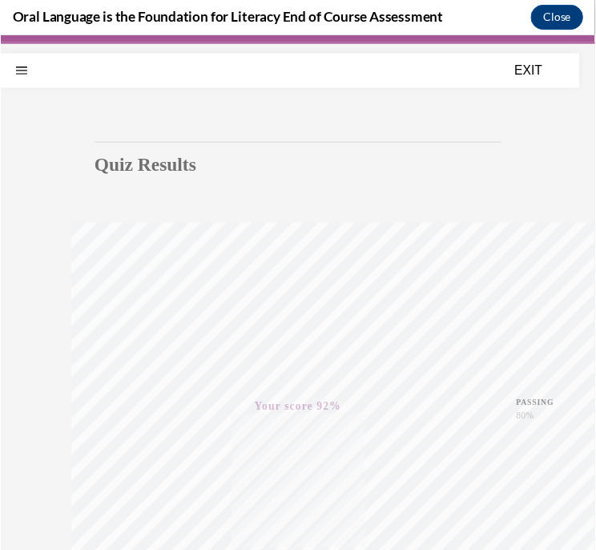
scroll to position [0, 0]
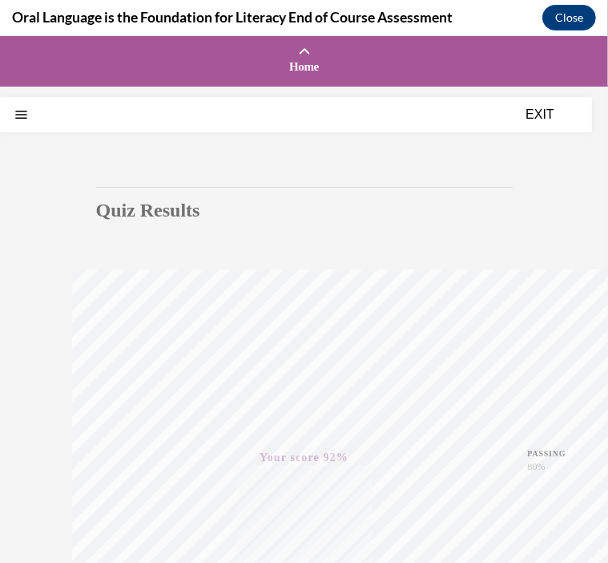
click at [532, 89] on div at bounding box center [304, 86] width 608 height 5
click at [530, 113] on button "EXIT" at bounding box center [540, 113] width 96 height 19
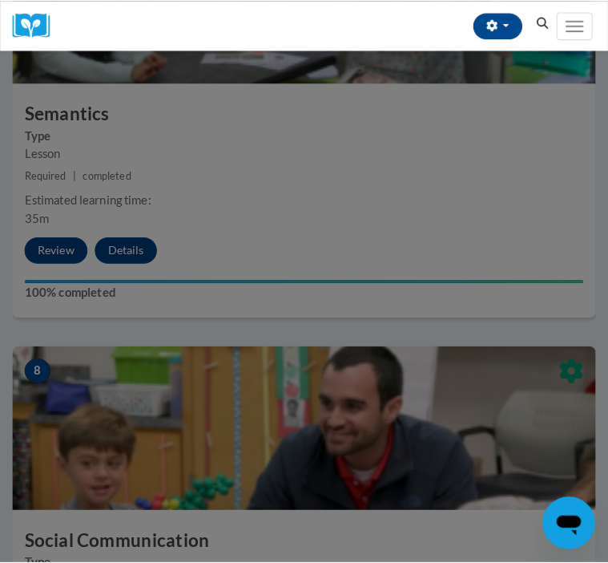
scroll to position [2974, 0]
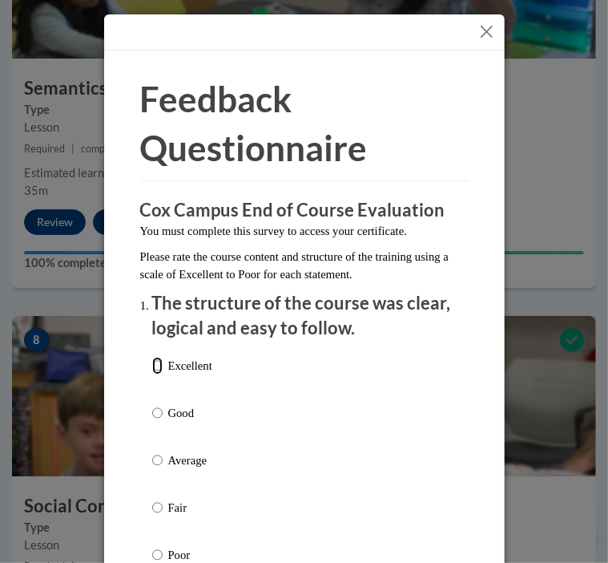
click at [153, 365] on input "Excellent" at bounding box center [157, 366] width 10 height 18
radio input "true"
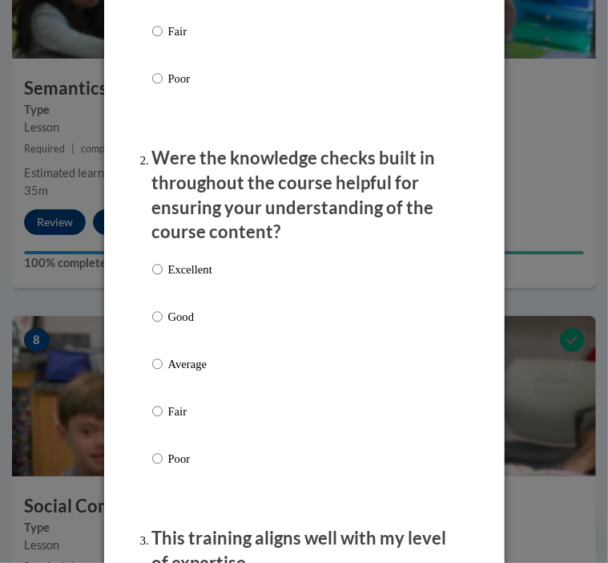
scroll to position [549, 0]
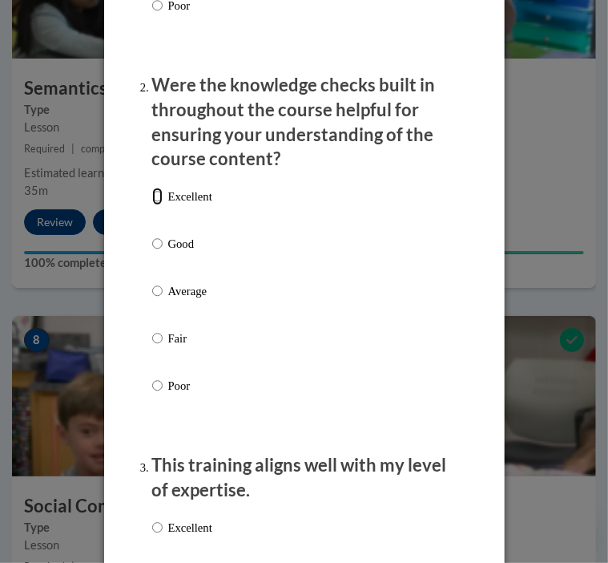
click at [154, 194] on input "Excellent" at bounding box center [157, 197] width 10 height 18
radio input "true"
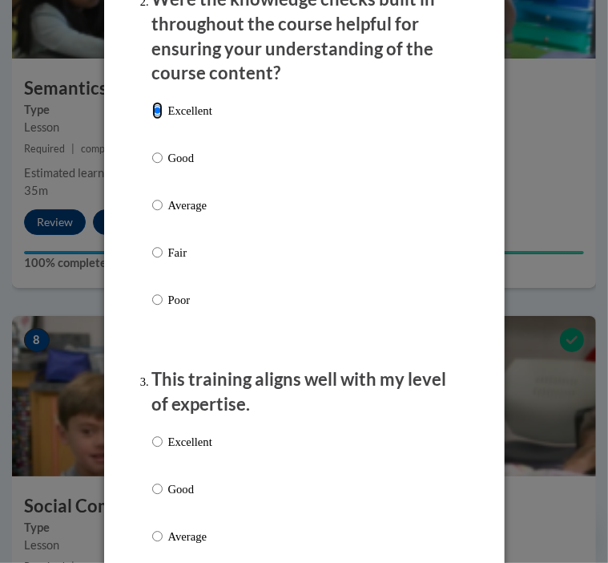
scroll to position [799, 0]
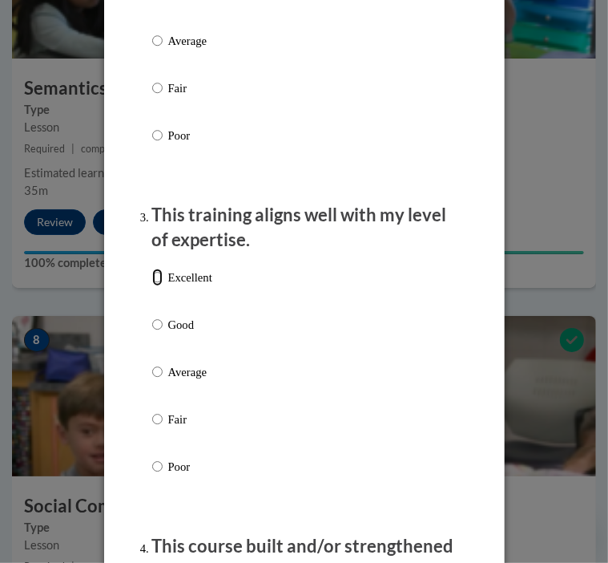
click at [152, 282] on input "Excellent" at bounding box center [157, 278] width 10 height 18
radio input "true"
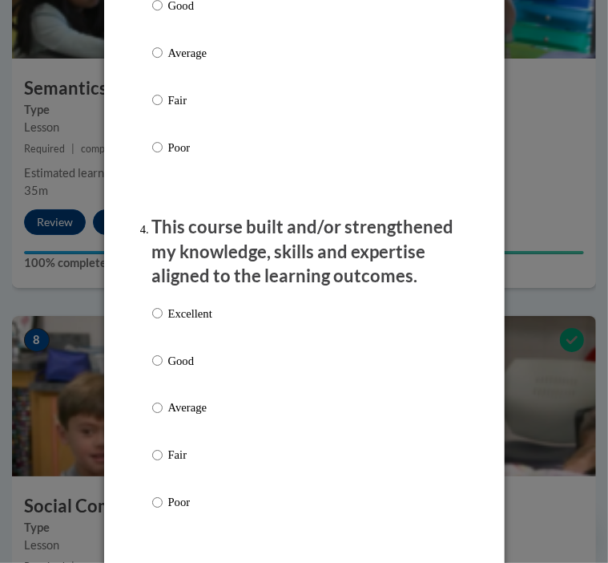
scroll to position [1131, 0]
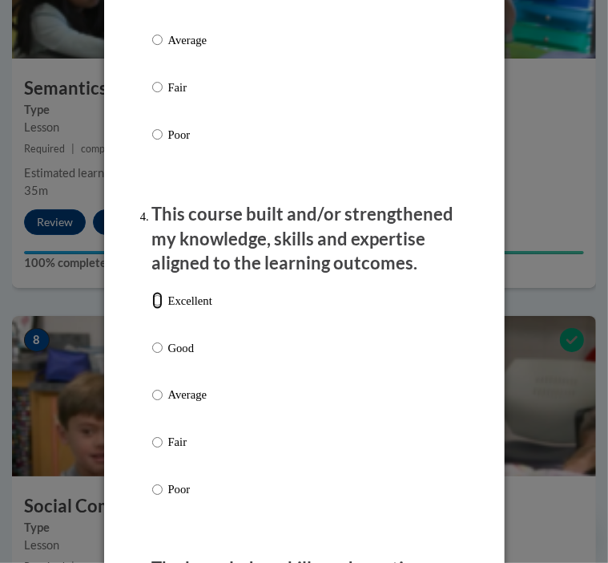
click at [154, 295] on input "Excellent" at bounding box center [157, 301] width 10 height 18
radio input "true"
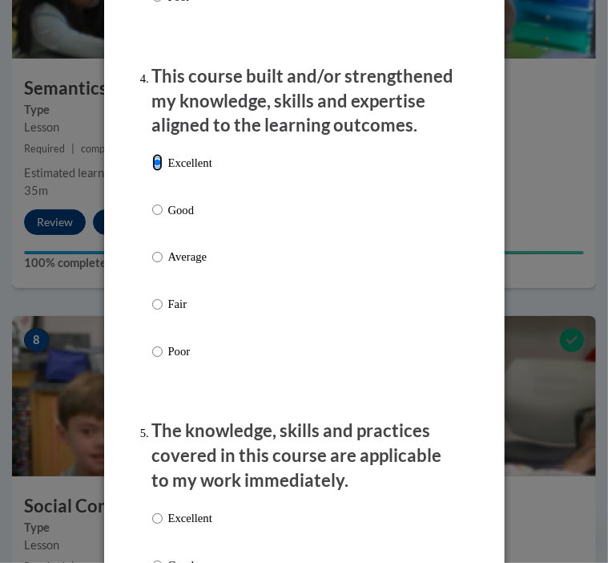
scroll to position [1443, 0]
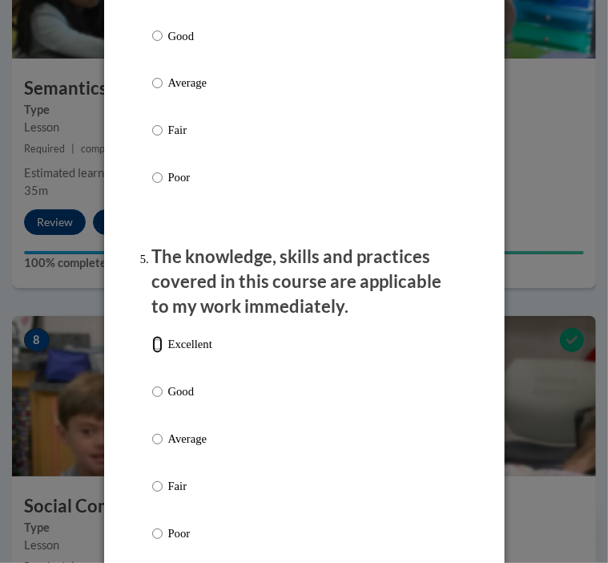
click at [153, 345] on input "Excellent" at bounding box center [157, 345] width 10 height 18
radio input "true"
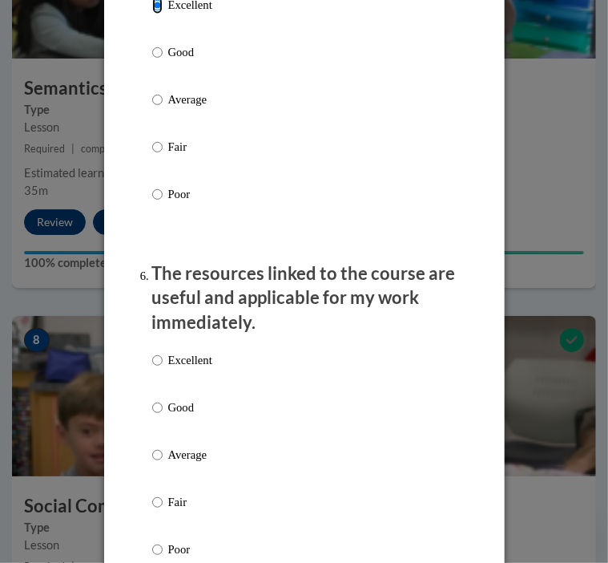
scroll to position [1789, 0]
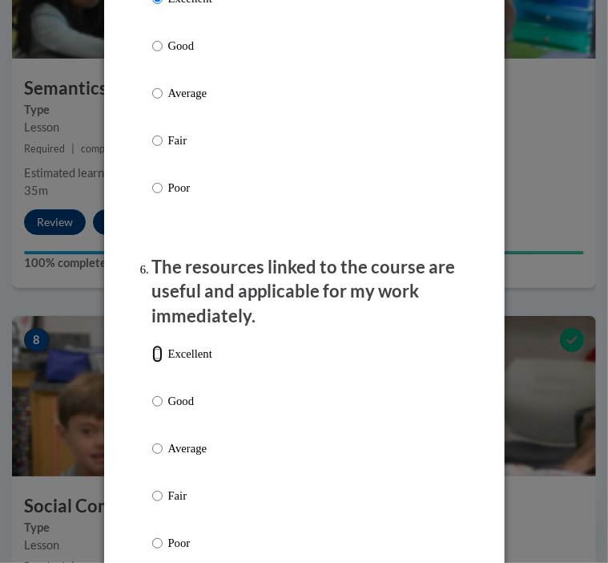
click at [152, 350] on input "Excellent" at bounding box center [157, 354] width 10 height 18
radio input "true"
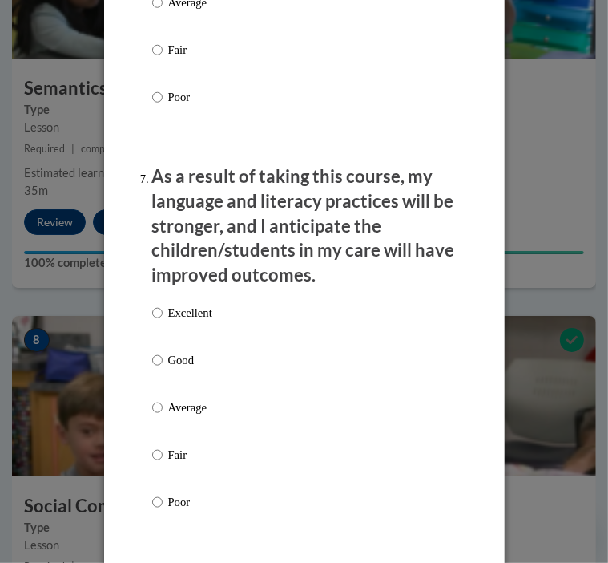
scroll to position [2327, 0]
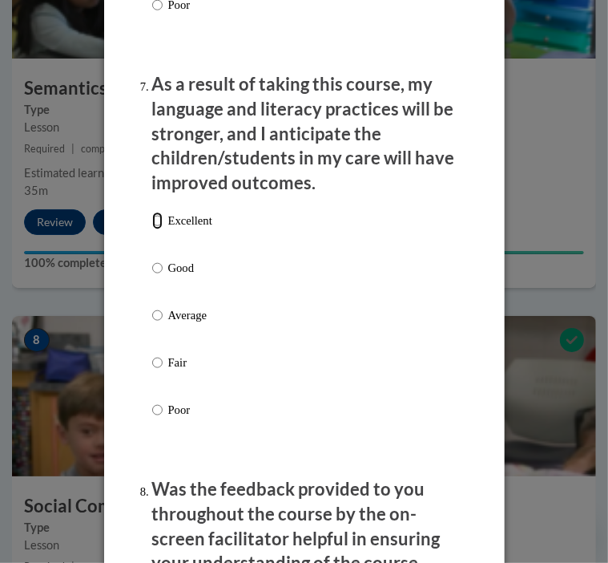
click at [154, 228] on input "Excellent" at bounding box center [157, 221] width 10 height 18
radio input "true"
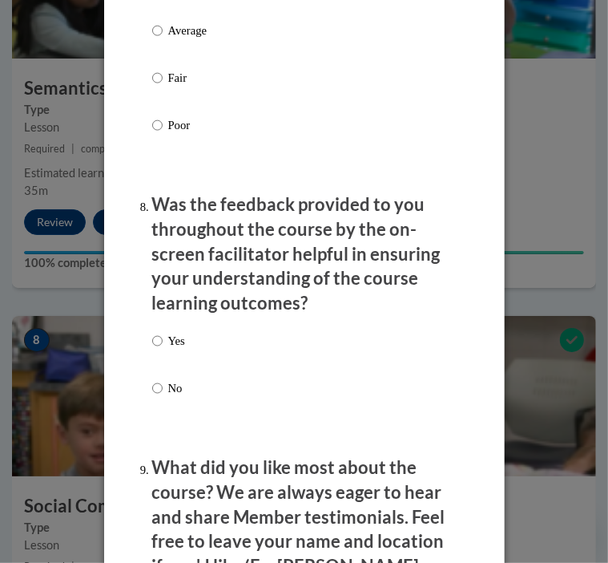
scroll to position [2613, 0]
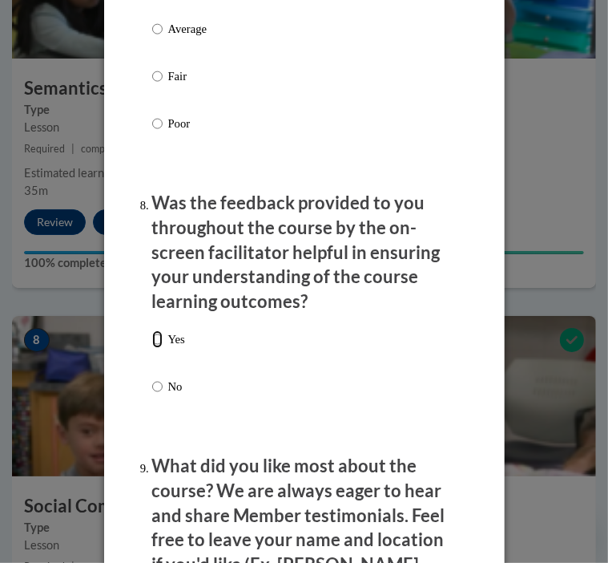
click at [153, 340] on input "Yes" at bounding box center [157, 339] width 10 height 18
radio input "true"
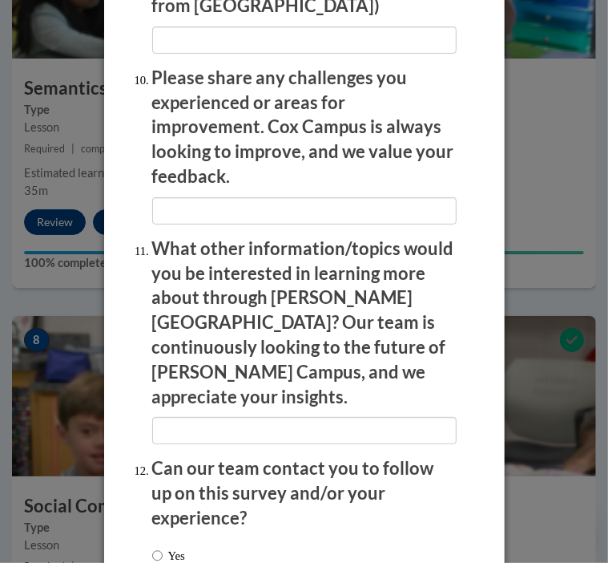
scroll to position [3246, 0]
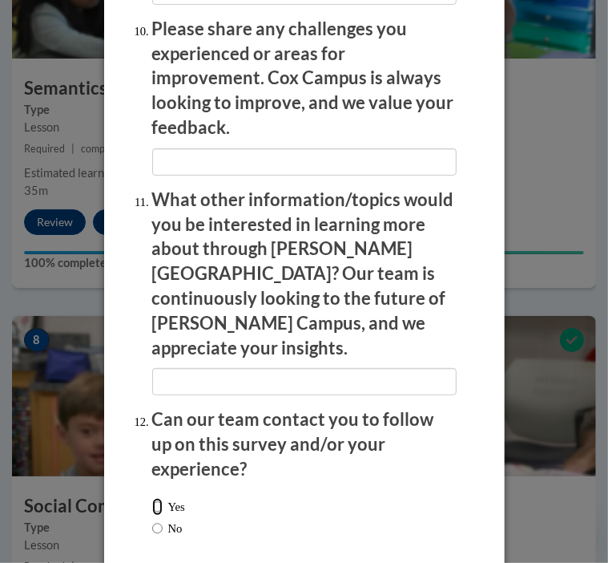
click at [152, 498] on input "Yes" at bounding box center [157, 507] width 10 height 18
radio input "true"
